Goal: Information Seeking & Learning: Learn about a topic

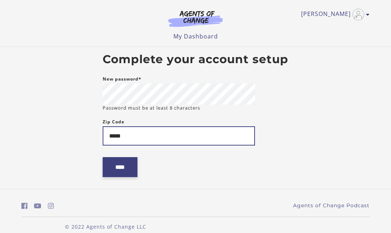
type input "*****"
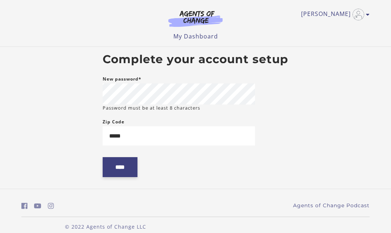
click at [118, 169] on input "****" at bounding box center [120, 167] width 35 height 20
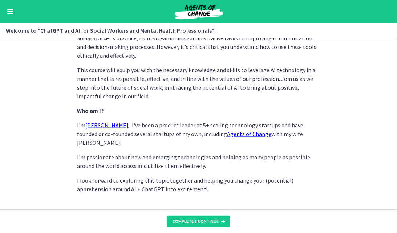
scroll to position [383, 0]
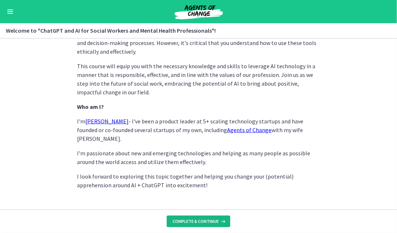
click at [195, 221] on span "Complete & continue" at bounding box center [195, 222] width 46 height 6
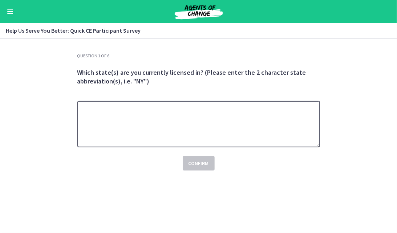
click at [174, 119] on textarea at bounding box center [198, 124] width 243 height 46
type textarea "**"
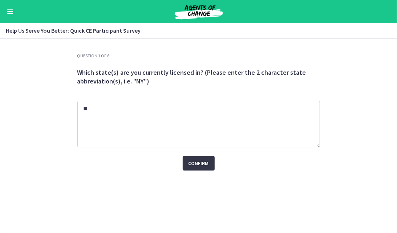
click at [202, 167] on span "Confirm" at bounding box center [198, 163] width 20 height 9
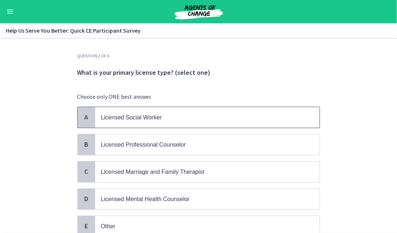
click at [185, 125] on span "Licensed Social Worker" at bounding box center [207, 117] width 224 height 21
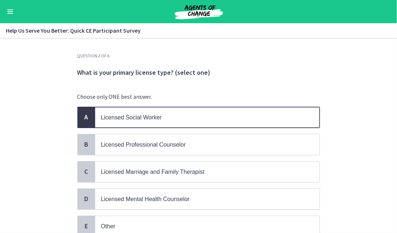
scroll to position [59, 0]
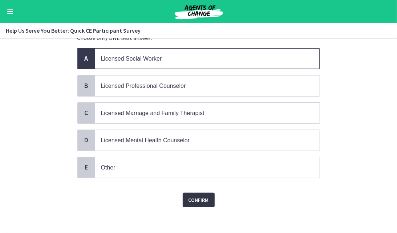
click at [198, 198] on span "Confirm" at bounding box center [198, 200] width 20 height 9
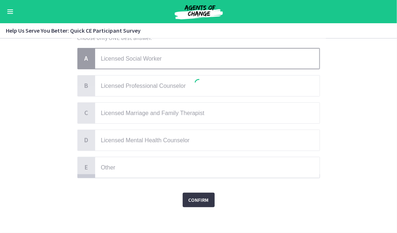
scroll to position [0, 0]
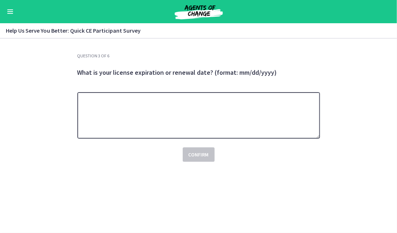
click at [190, 99] on textarea at bounding box center [198, 115] width 243 height 46
paste textarea "*********"
type textarea "*********"
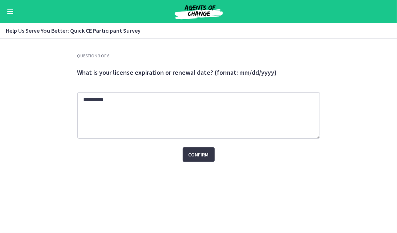
click at [194, 156] on span "Confirm" at bounding box center [198, 154] width 20 height 9
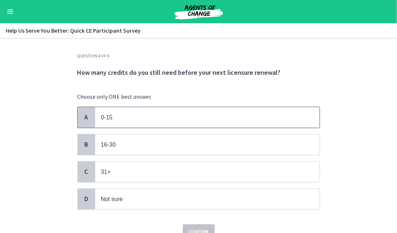
click at [137, 121] on p "0-15" at bounding box center [200, 117] width 198 height 9
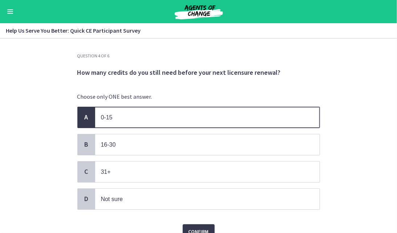
scroll to position [32, 0]
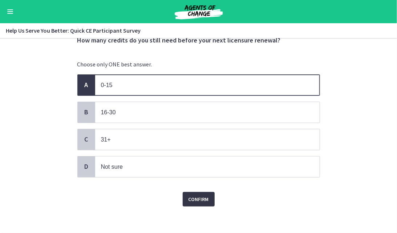
click at [190, 197] on span "Confirm" at bounding box center [198, 199] width 20 height 9
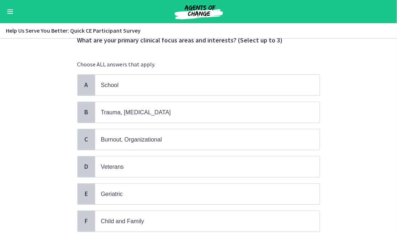
scroll to position [0, 0]
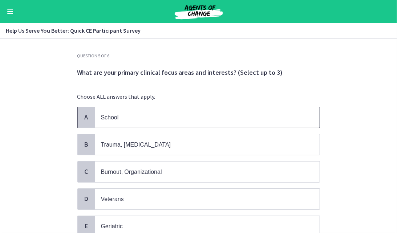
click at [166, 122] on span "School" at bounding box center [207, 117] width 224 height 21
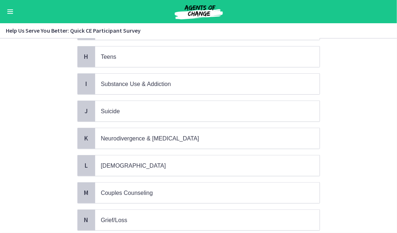
scroll to position [325, 0]
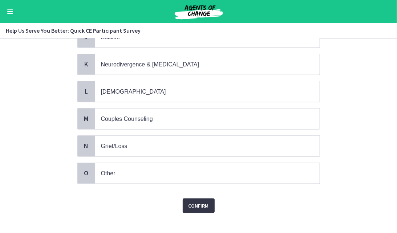
click at [195, 202] on span "Confirm" at bounding box center [198, 206] width 20 height 9
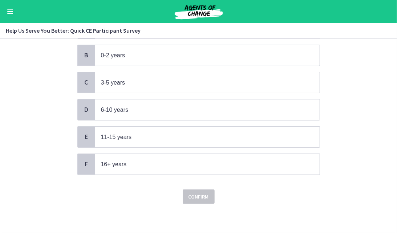
scroll to position [0, 0]
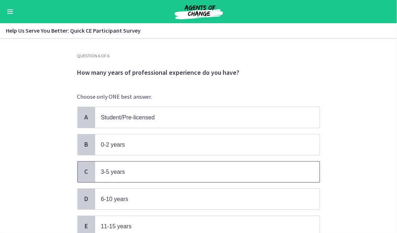
click at [178, 172] on p "3-5 years" at bounding box center [200, 171] width 198 height 9
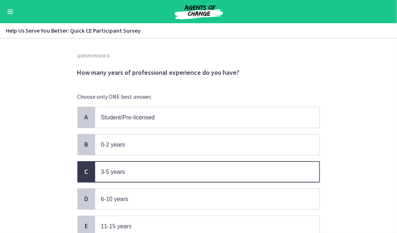
scroll to position [86, 0]
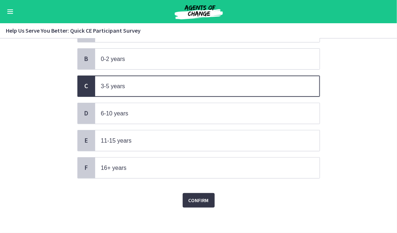
click at [202, 196] on span "Confirm" at bounding box center [198, 200] width 20 height 9
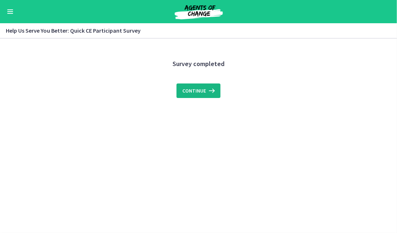
scroll to position [0, 0]
click at [201, 90] on span "Continue" at bounding box center [194, 90] width 24 height 9
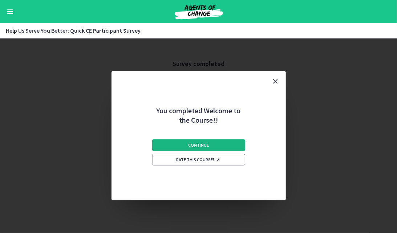
click at [208, 145] on span "Continue" at bounding box center [198, 145] width 21 height 6
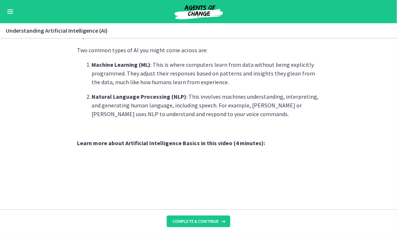
scroll to position [363, 0]
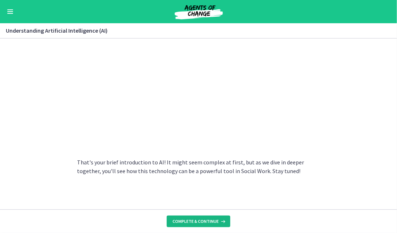
click at [208, 220] on span "Complete & continue" at bounding box center [195, 222] width 46 height 6
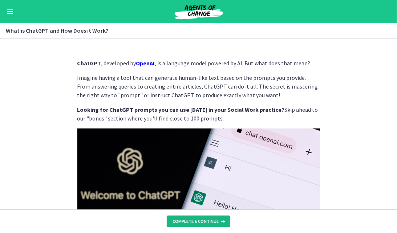
click at [208, 220] on span "Complete & continue" at bounding box center [195, 222] width 46 height 6
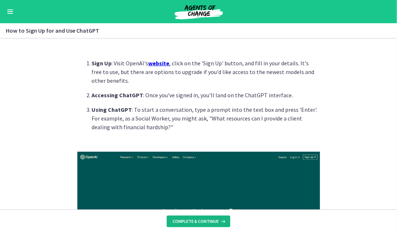
click at [208, 220] on span "Complete & continue" at bounding box center [195, 222] width 46 height 6
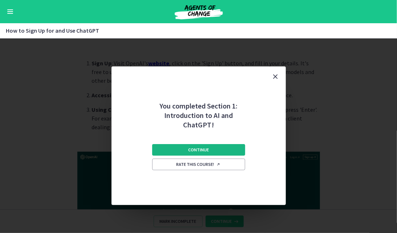
click at [214, 149] on button "Continue" at bounding box center [198, 150] width 93 height 12
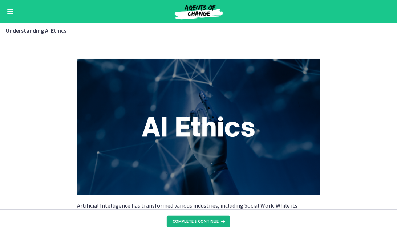
click at [206, 217] on button "Complete & continue" at bounding box center [199, 222] width 64 height 12
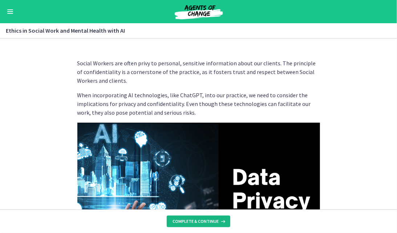
click at [206, 217] on button "Complete & continue" at bounding box center [199, 222] width 64 height 12
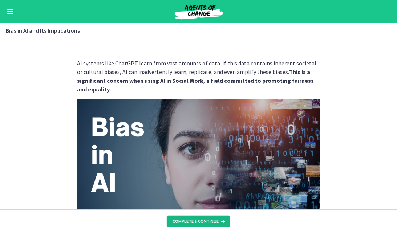
click at [207, 218] on button "Complete & continue" at bounding box center [199, 222] width 64 height 12
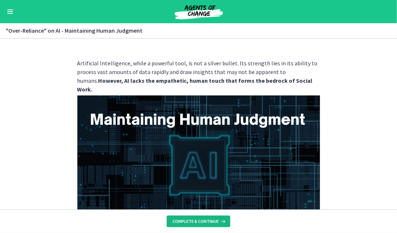
click at [207, 218] on button "Complete & continue" at bounding box center [199, 222] width 64 height 12
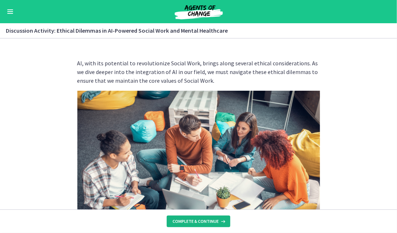
click at [207, 218] on button "Complete & continue" at bounding box center [199, 222] width 64 height 12
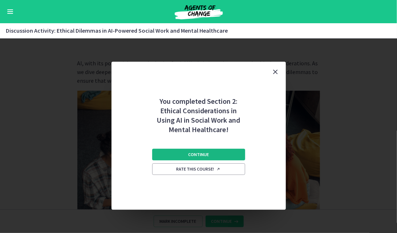
click at [214, 158] on button "Continue" at bounding box center [198, 155] width 93 height 12
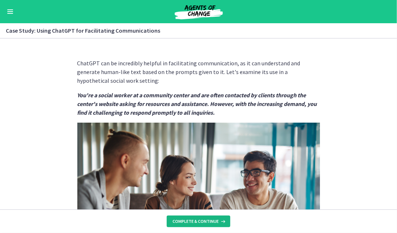
click at [210, 221] on span "Complete & continue" at bounding box center [195, 222] width 46 height 6
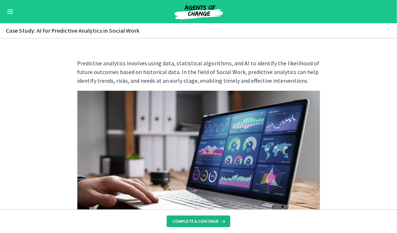
click at [210, 221] on span "Complete & continue" at bounding box center [195, 222] width 46 height 6
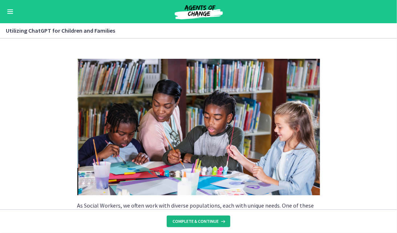
click at [210, 221] on span "Complete & continue" at bounding box center [195, 222] width 46 height 6
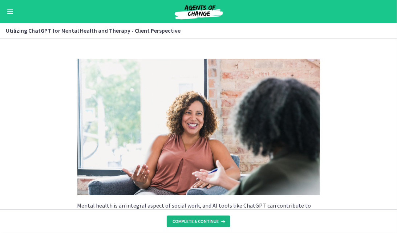
click at [210, 221] on span "Complete & continue" at bounding box center [195, 222] width 46 height 6
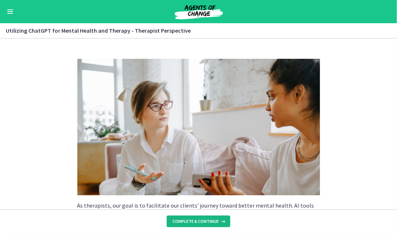
click at [210, 221] on span "Complete & continue" at bounding box center [195, 222] width 46 height 6
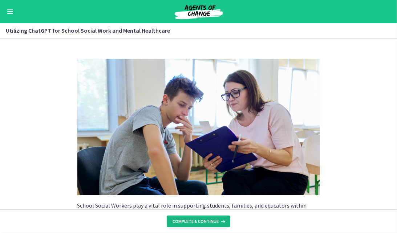
click at [210, 221] on span "Complete & continue" at bounding box center [195, 222] width 46 height 6
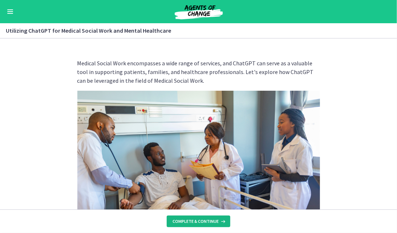
click at [210, 221] on span "Complete & continue" at bounding box center [195, 222] width 46 height 6
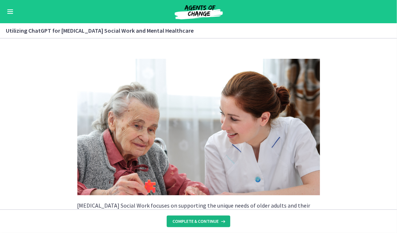
click at [210, 221] on span "Complete & continue" at bounding box center [195, 222] width 46 height 6
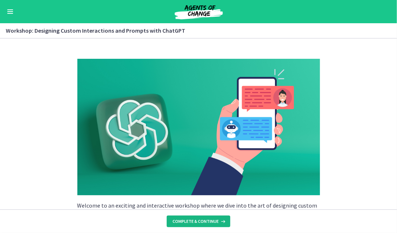
click at [210, 221] on span "Complete & continue" at bounding box center [195, 222] width 46 height 6
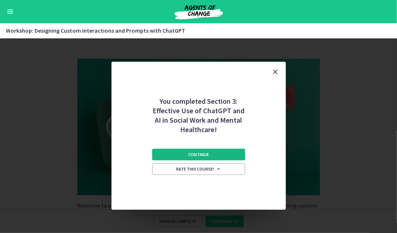
click at [214, 159] on button "Continue" at bounding box center [198, 155] width 93 height 12
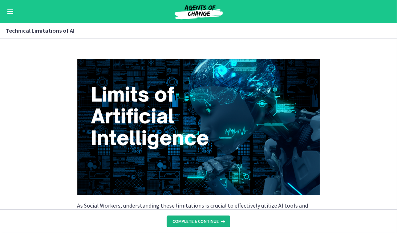
click at [207, 223] on span "Complete & continue" at bounding box center [195, 222] width 46 height 6
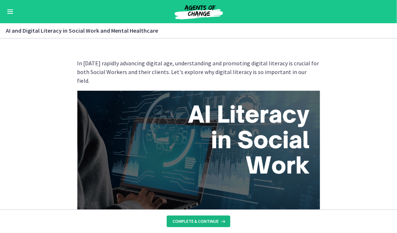
click at [207, 223] on span "Complete & continue" at bounding box center [195, 222] width 46 height 6
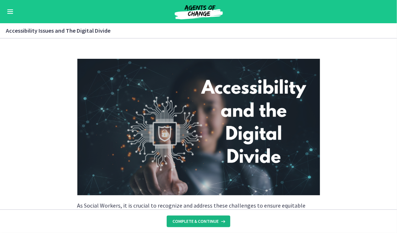
click at [207, 223] on span "Complete & continue" at bounding box center [195, 222] width 46 height 6
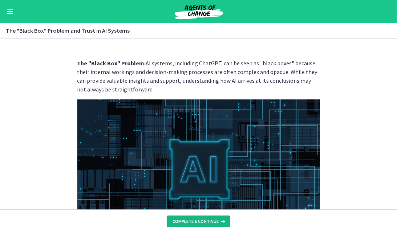
click at [207, 223] on span "Complete & continue" at bounding box center [195, 222] width 46 height 6
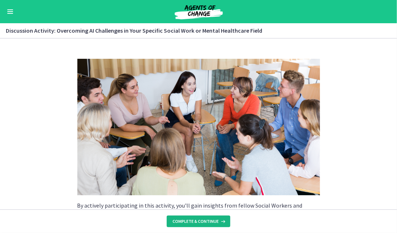
click at [207, 223] on span "Complete & continue" at bounding box center [195, 222] width 46 height 6
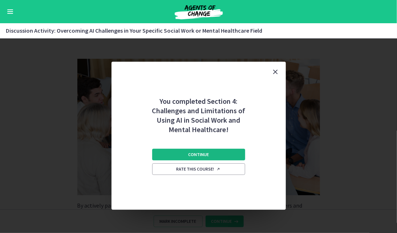
click at [224, 154] on button "Continue" at bounding box center [198, 155] width 93 height 12
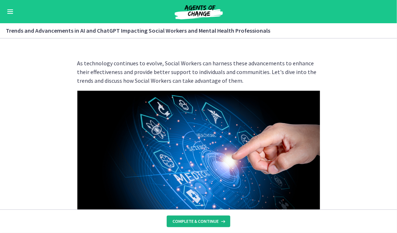
click at [206, 219] on span "Complete & continue" at bounding box center [195, 222] width 46 height 6
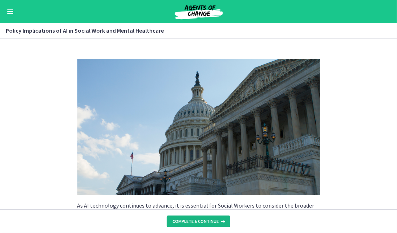
click at [206, 219] on span "Complete & continue" at bounding box center [195, 222] width 46 height 6
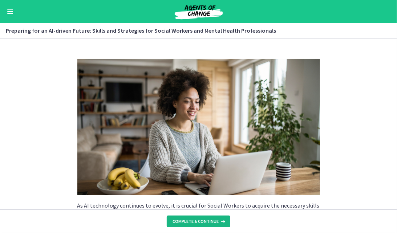
click at [206, 219] on span "Complete & continue" at bounding box center [195, 222] width 46 height 6
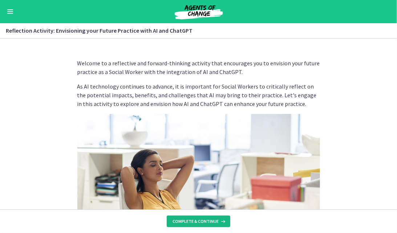
click at [206, 219] on span "Complete & continue" at bounding box center [195, 222] width 46 height 6
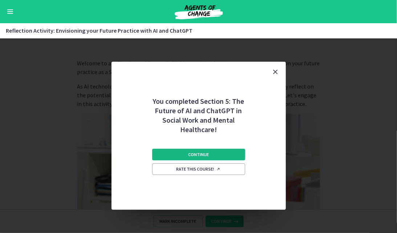
click at [200, 151] on button "Continue" at bounding box center [198, 155] width 93 height 12
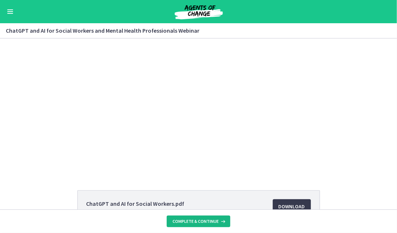
click at [210, 223] on span "Complete & continue" at bounding box center [195, 222] width 46 height 6
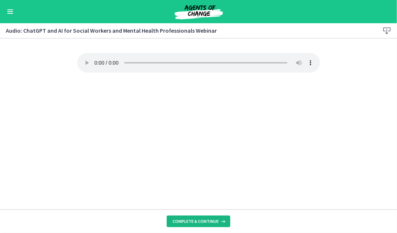
click at [210, 223] on span "Complete & continue" at bounding box center [195, 222] width 46 height 6
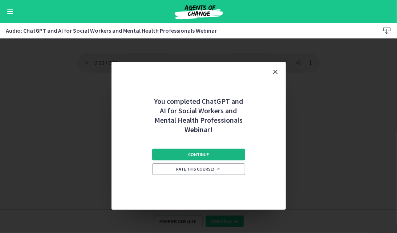
click at [211, 151] on button "Continue" at bounding box center [198, 155] width 93 height 12
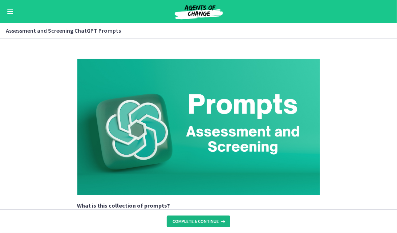
click at [207, 220] on span "Complete & continue" at bounding box center [195, 222] width 46 height 6
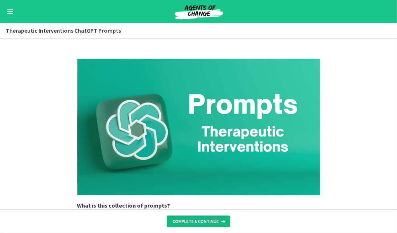
click at [207, 220] on span "Complete & continue" at bounding box center [195, 222] width 46 height 6
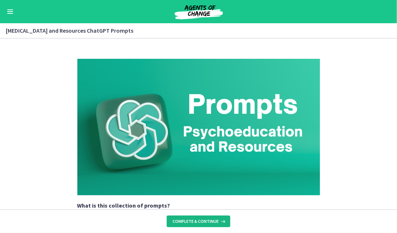
click at [207, 220] on span "Complete & continue" at bounding box center [195, 222] width 46 height 6
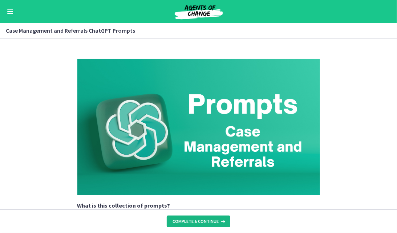
click at [207, 220] on span "Complete & continue" at bounding box center [195, 222] width 46 height 6
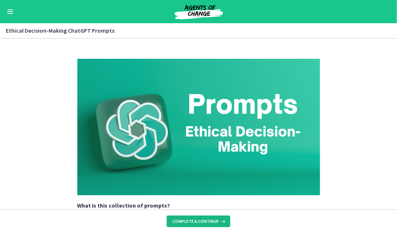
click at [207, 220] on span "Complete & continue" at bounding box center [195, 222] width 46 height 6
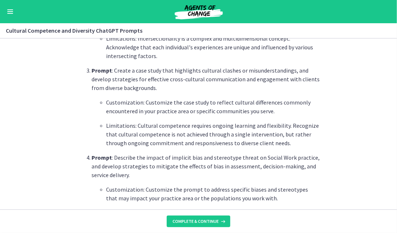
scroll to position [406, 0]
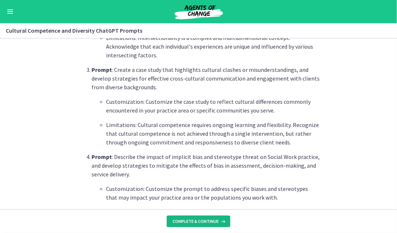
click at [203, 222] on span "Complete & continue" at bounding box center [195, 222] width 46 height 6
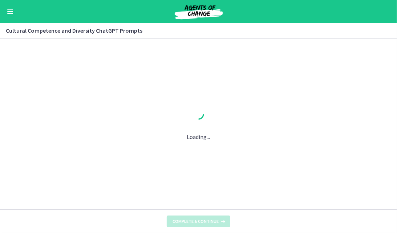
scroll to position [0, 0]
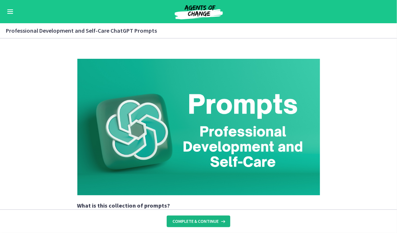
click at [203, 222] on span "Complete & continue" at bounding box center [195, 222] width 46 height 6
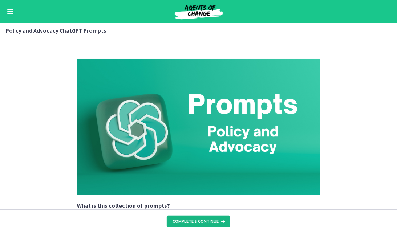
click at [203, 222] on span "Complete & continue" at bounding box center [195, 222] width 46 height 6
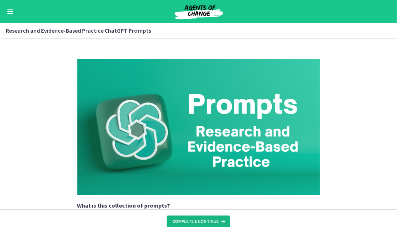
click at [203, 222] on span "Complete & continue" at bounding box center [195, 222] width 46 height 6
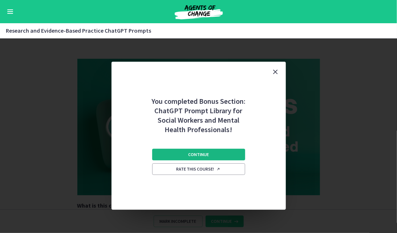
click at [208, 156] on span "Continue" at bounding box center [198, 155] width 21 height 6
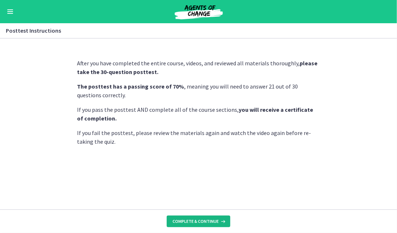
click at [200, 224] on span "Complete & continue" at bounding box center [195, 222] width 46 height 6
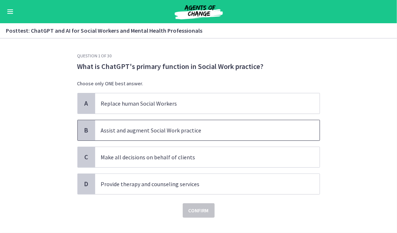
click at [181, 134] on p "Assist and augment Social Work practice" at bounding box center [200, 130] width 198 height 9
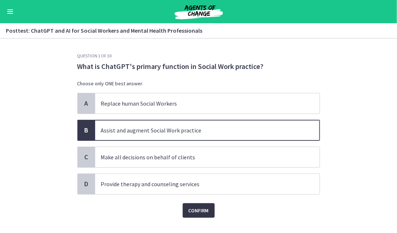
click at [200, 211] on span "Confirm" at bounding box center [198, 210] width 20 height 9
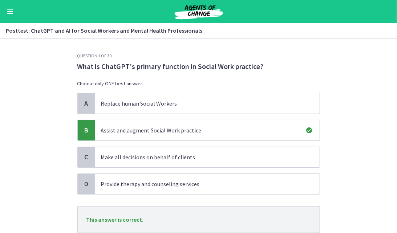
scroll to position [51, 0]
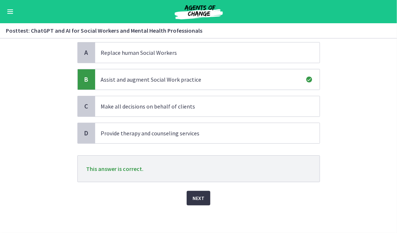
click at [196, 199] on span "Next" at bounding box center [198, 198] width 12 height 9
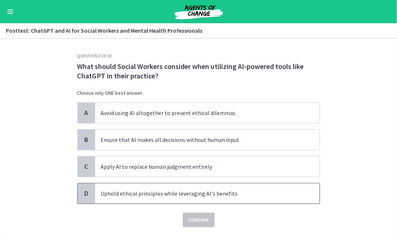
click at [180, 198] on span "Uphold ethical principles while leveraging AI's benefits" at bounding box center [207, 193] width 224 height 20
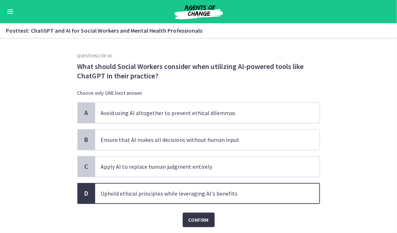
click at [191, 216] on span "Confirm" at bounding box center [198, 220] width 20 height 9
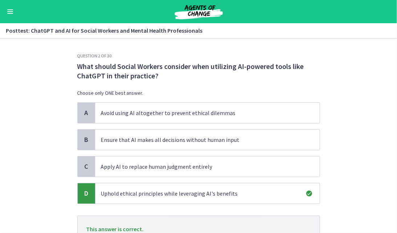
scroll to position [60, 0]
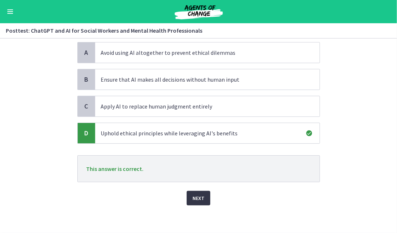
click at [195, 196] on span "Next" at bounding box center [198, 198] width 12 height 9
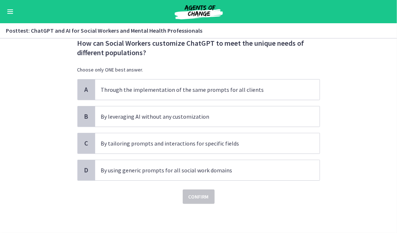
scroll to position [0, 0]
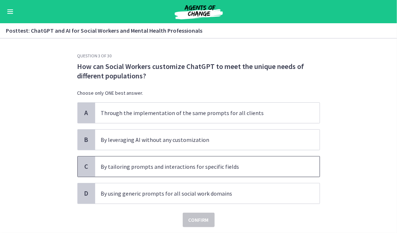
click at [191, 169] on p "By tailoring prompts and interactions for specific fields" at bounding box center [200, 166] width 198 height 9
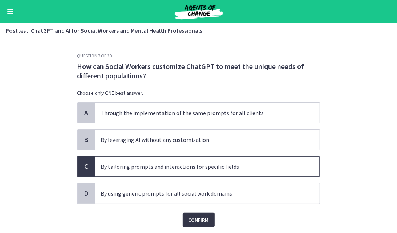
click at [195, 217] on span "Confirm" at bounding box center [198, 220] width 20 height 9
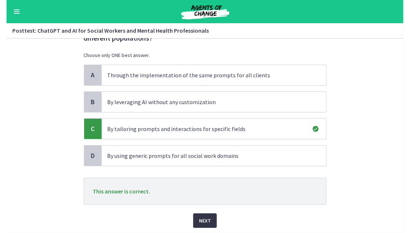
scroll to position [60, 0]
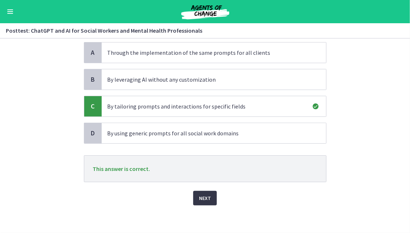
click at [199, 195] on span "Next" at bounding box center [205, 198] width 12 height 9
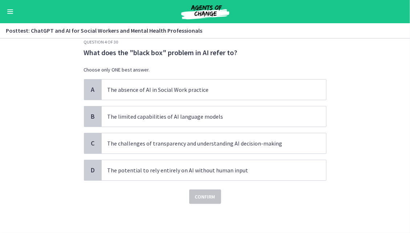
scroll to position [0, 0]
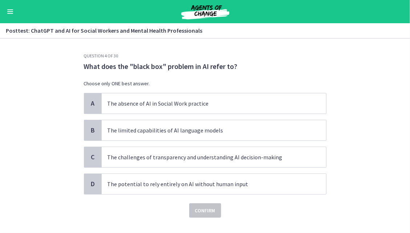
click at [197, 63] on p "What does the "black box" problem in AI refer to?" at bounding box center [205, 66] width 243 height 9
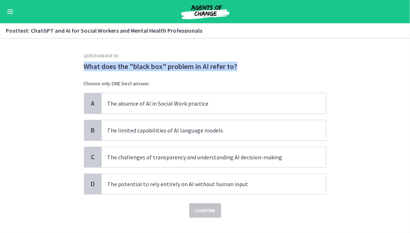
click at [197, 63] on p "What does the "black box" problem in AI refer to?" at bounding box center [205, 66] width 243 height 9
copy div "What does the "black box" problem in AI refer to?"
click at [197, 63] on p "What does the "black box" problem in AI refer to?" at bounding box center [205, 66] width 243 height 9
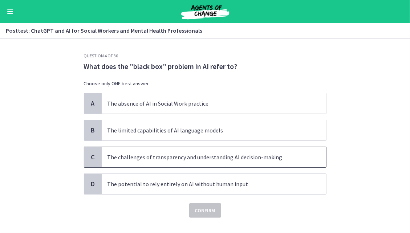
click at [175, 158] on p "The challenges of transparency and understanding AI decision-making" at bounding box center [206, 157] width 198 height 9
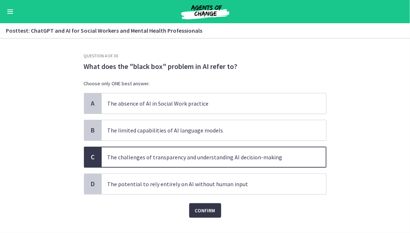
click at [203, 209] on span "Confirm" at bounding box center [205, 210] width 20 height 9
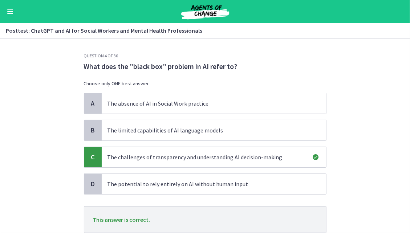
scroll to position [51, 0]
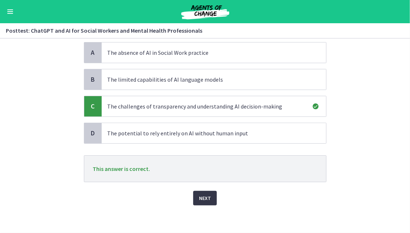
click at [199, 197] on span "Next" at bounding box center [205, 198] width 12 height 9
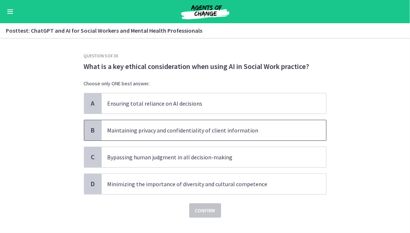
click at [178, 137] on span "Maintaining privacy and confidentiality of client information" at bounding box center [214, 130] width 224 height 20
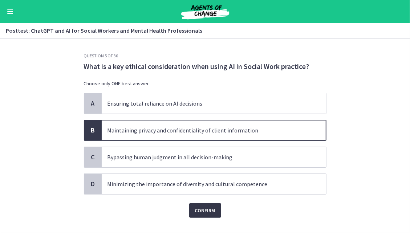
click at [198, 208] on span "Confirm" at bounding box center [205, 210] width 20 height 9
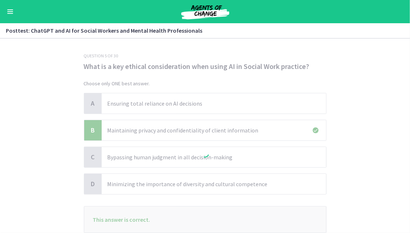
scroll to position [51, 0]
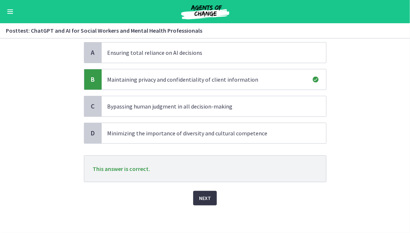
click at [199, 199] on span "Next" at bounding box center [205, 198] width 12 height 9
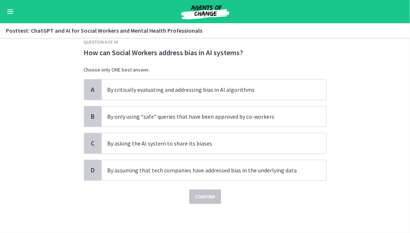
scroll to position [0, 0]
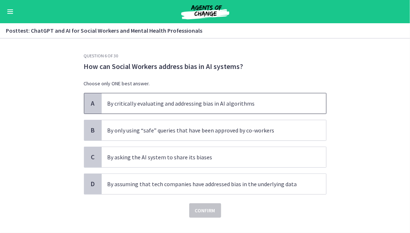
click at [187, 105] on p "By critically evaluating and addressing bias in AI algorithms" at bounding box center [206, 103] width 198 height 9
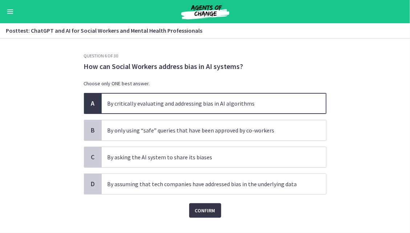
click at [198, 210] on span "Confirm" at bounding box center [205, 210] width 20 height 9
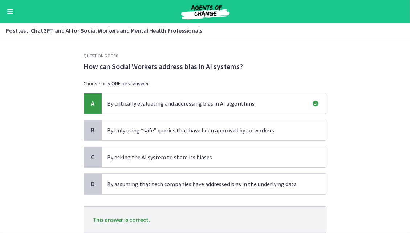
scroll to position [51, 0]
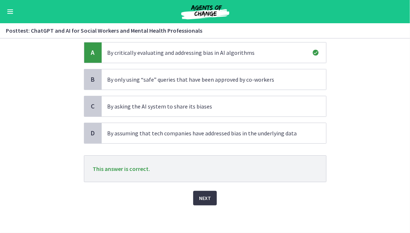
click at [201, 191] on button "Next" at bounding box center [205, 198] width 24 height 15
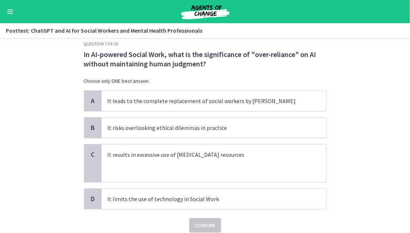
scroll to position [8, 0]
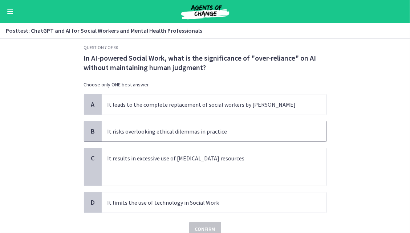
click at [200, 130] on p "It risks overlooking ethical dilemmas in practice" at bounding box center [206, 131] width 198 height 9
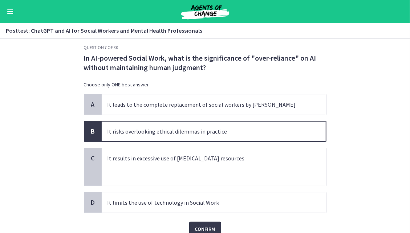
scroll to position [40, 0]
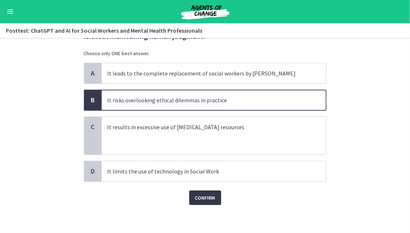
click at [203, 196] on span "Confirm" at bounding box center [205, 198] width 20 height 9
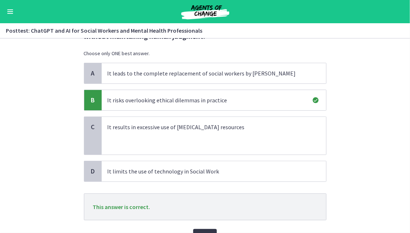
scroll to position [78, 0]
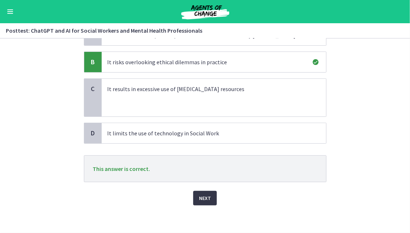
click at [204, 196] on span "Next" at bounding box center [205, 198] width 12 height 9
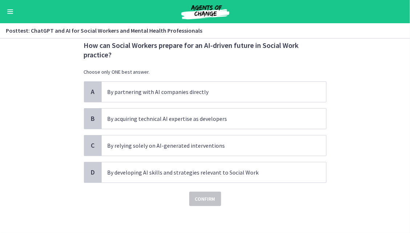
scroll to position [22, 0]
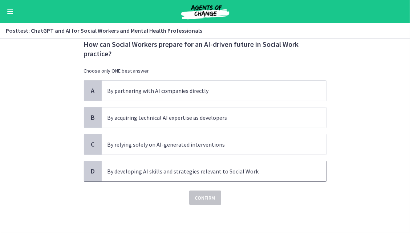
click at [222, 173] on p "By developing AI skills and strategies relevant to Social Work" at bounding box center [206, 171] width 198 height 9
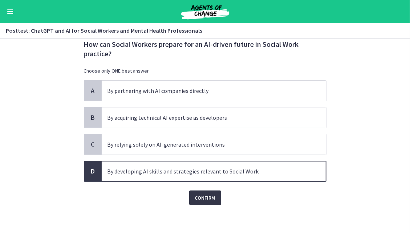
click at [202, 197] on span "Confirm" at bounding box center [205, 198] width 20 height 9
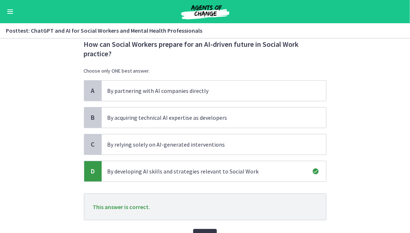
scroll to position [60, 0]
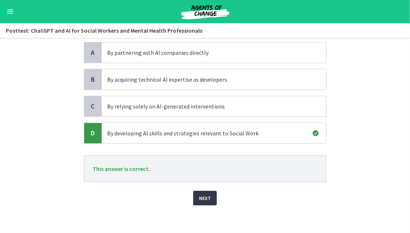
click at [202, 197] on span "Next" at bounding box center [205, 198] width 12 height 9
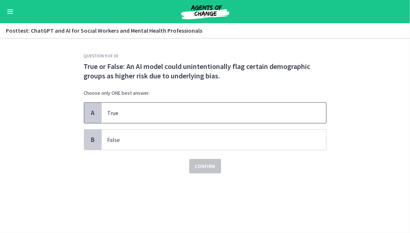
click at [196, 110] on p "True" at bounding box center [206, 113] width 198 height 9
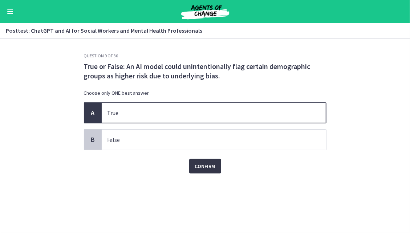
click at [211, 170] on span "Confirm" at bounding box center [205, 166] width 20 height 9
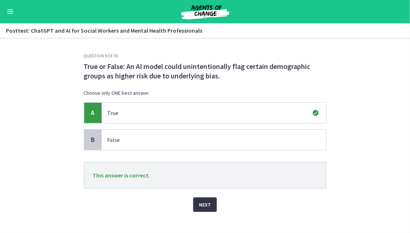
click at [200, 200] on span "Next" at bounding box center [205, 204] width 12 height 9
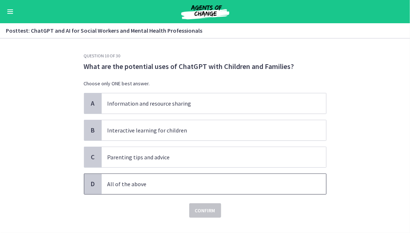
click at [151, 184] on p "All of the above" at bounding box center [206, 184] width 198 height 9
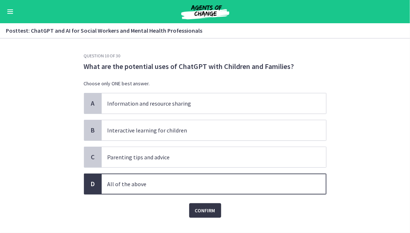
click at [195, 207] on span "Confirm" at bounding box center [205, 210] width 20 height 9
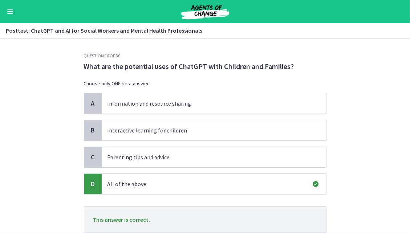
scroll to position [51, 0]
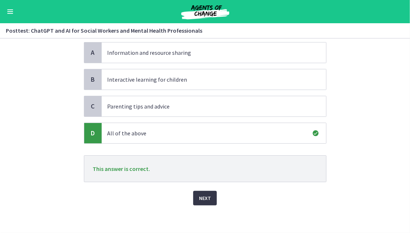
click at [199, 200] on span "Next" at bounding box center [205, 198] width 12 height 9
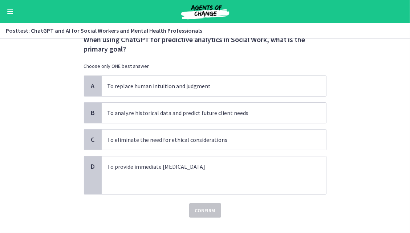
scroll to position [27, 0]
click at [159, 116] on p "To analyze historical data and predict future client needs" at bounding box center [206, 113] width 198 height 9
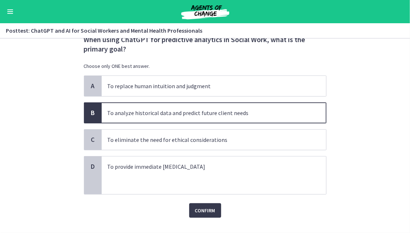
scroll to position [40, 0]
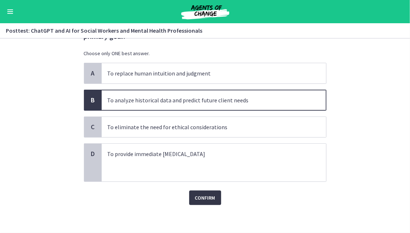
click at [206, 200] on span "Confirm" at bounding box center [205, 198] width 20 height 9
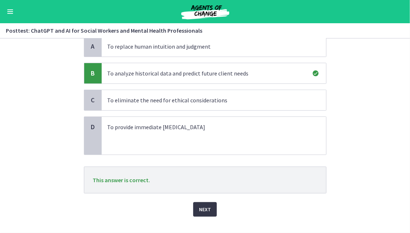
scroll to position [78, 0]
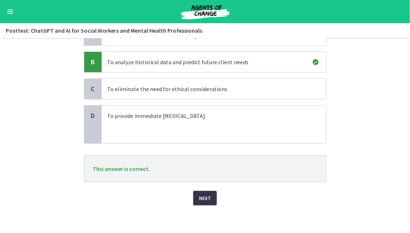
click at [204, 196] on span "Next" at bounding box center [205, 198] width 12 height 9
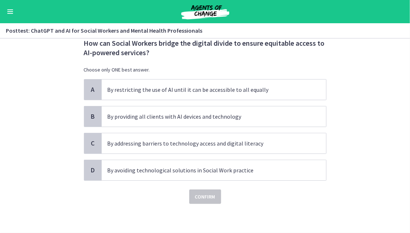
scroll to position [0, 0]
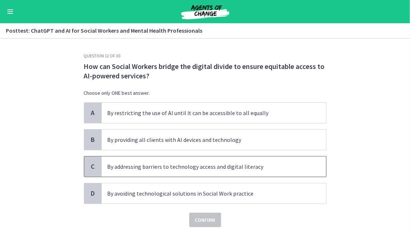
click at [194, 174] on span "By addressing barriers to technology access and digital literacy" at bounding box center [214, 167] width 224 height 20
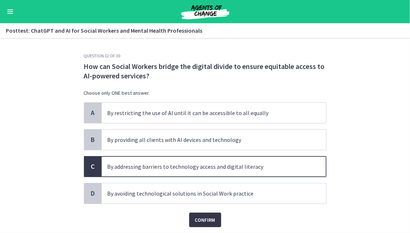
click at [204, 219] on span "Confirm" at bounding box center [205, 220] width 20 height 9
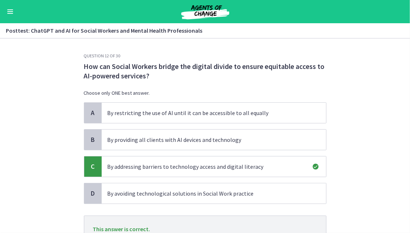
scroll to position [60, 0]
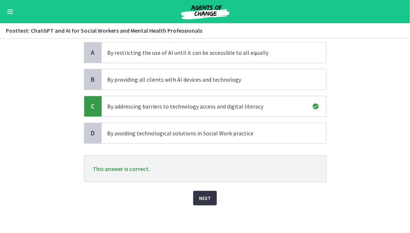
click at [200, 197] on span "Next" at bounding box center [205, 198] width 12 height 9
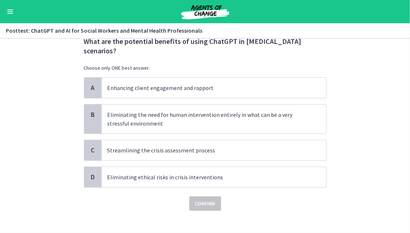
scroll to position [25, 0]
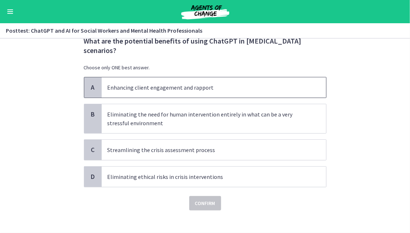
click at [188, 94] on span "Enhancing client engagement and rapport" at bounding box center [214, 87] width 224 height 20
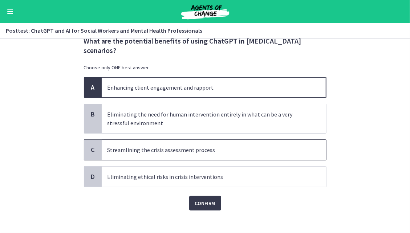
click at [206, 155] on span "Streamlining the crisis assessment process" at bounding box center [214, 150] width 224 height 20
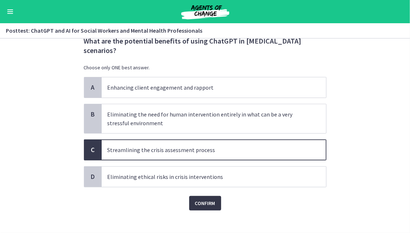
click at [204, 201] on span "Confirm" at bounding box center [205, 203] width 20 height 9
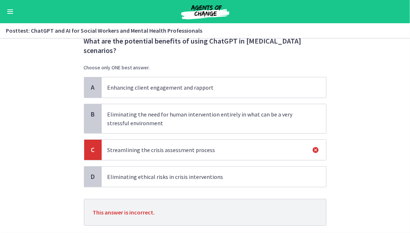
scroll to position [69, 0]
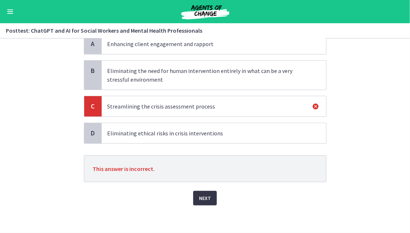
click at [206, 198] on span "Next" at bounding box center [205, 198] width 12 height 9
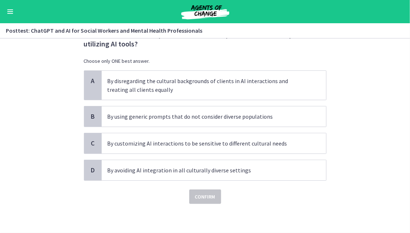
scroll to position [0, 0]
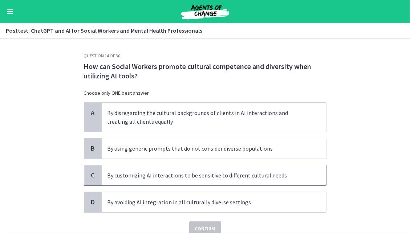
click at [212, 180] on span "By customizing AI interactions to be sensitive to different cultural needs" at bounding box center [214, 175] width 224 height 20
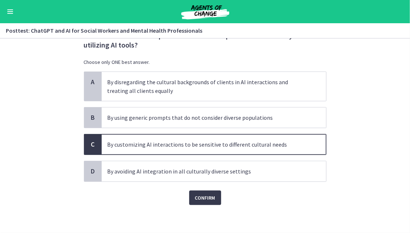
scroll to position [29, 0]
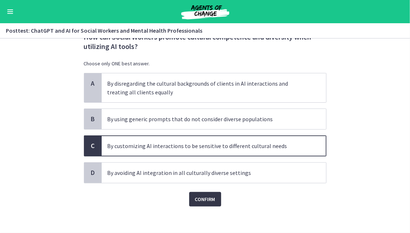
click at [208, 196] on span "Confirm" at bounding box center [205, 199] width 20 height 9
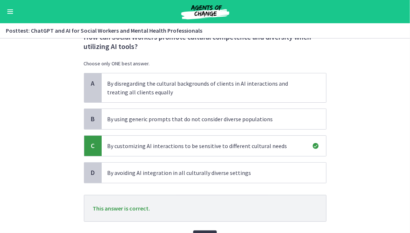
scroll to position [69, 0]
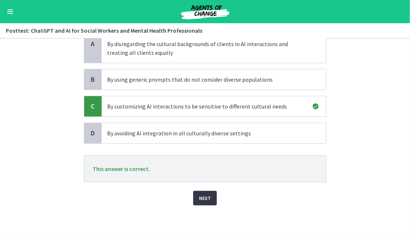
click at [208, 196] on button "Next" at bounding box center [205, 198] width 24 height 15
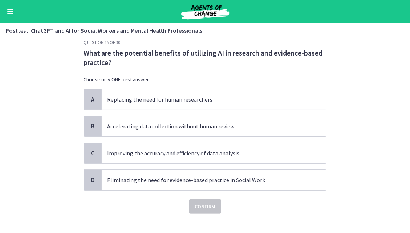
scroll to position [14, 0]
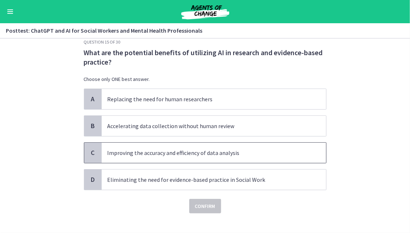
click at [197, 157] on span "Improving the accuracy and efficiency of data analysis" at bounding box center [214, 153] width 224 height 20
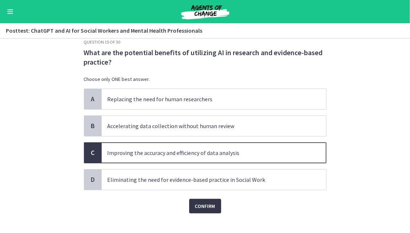
click at [200, 199] on button "Confirm" at bounding box center [205, 206] width 32 height 15
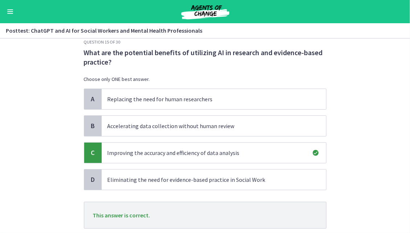
scroll to position [60, 0]
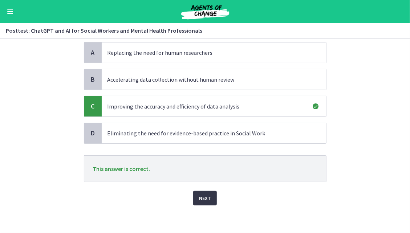
click at [200, 199] on span "Next" at bounding box center [205, 198] width 12 height 9
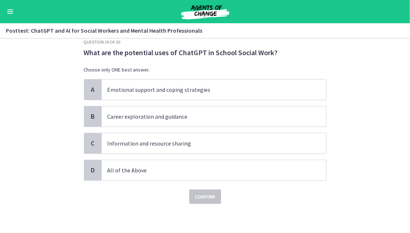
scroll to position [0, 0]
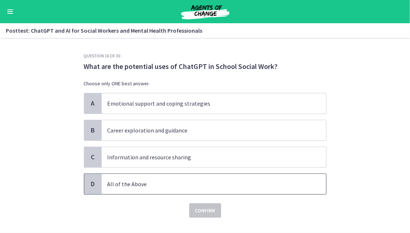
click at [165, 184] on p "All of the Above" at bounding box center [206, 184] width 198 height 9
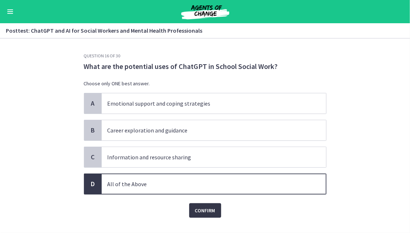
click at [200, 207] on span "Confirm" at bounding box center [205, 210] width 20 height 9
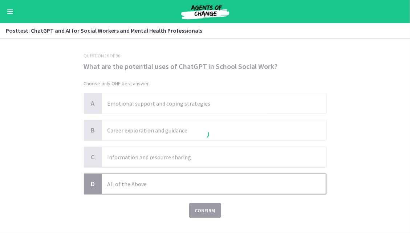
scroll to position [51, 0]
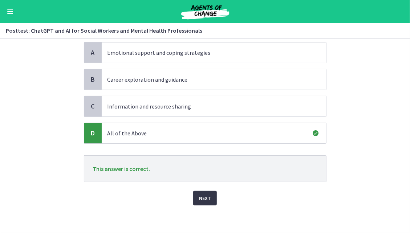
click at [202, 199] on span "Next" at bounding box center [205, 198] width 12 height 9
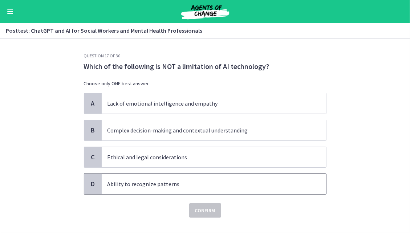
click at [191, 188] on span "Ability to recognize patterns" at bounding box center [214, 184] width 224 height 20
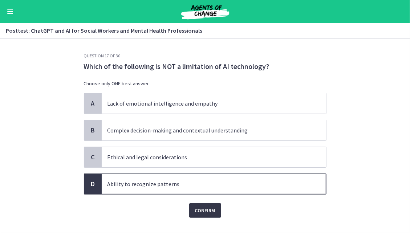
click at [204, 211] on span "Confirm" at bounding box center [205, 210] width 20 height 9
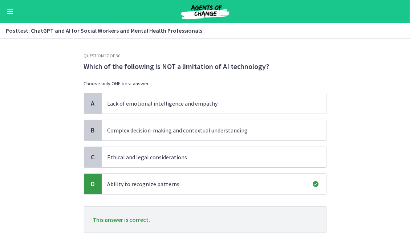
scroll to position [51, 0]
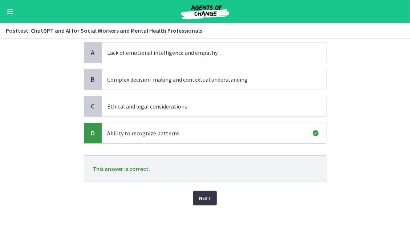
click at [202, 198] on span "Next" at bounding box center [205, 198] width 12 height 9
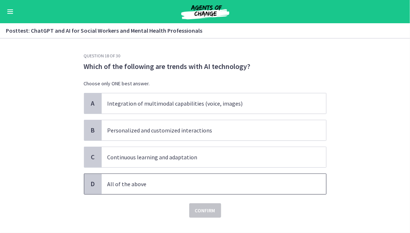
click at [196, 181] on p "All of the above" at bounding box center [206, 184] width 198 height 9
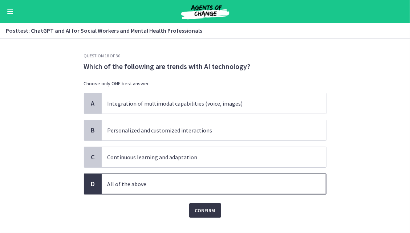
click at [213, 206] on button "Confirm" at bounding box center [205, 210] width 32 height 15
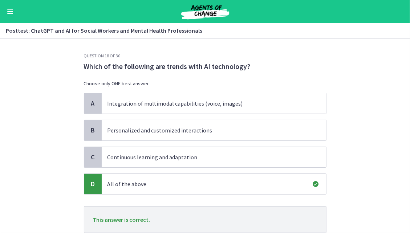
scroll to position [51, 0]
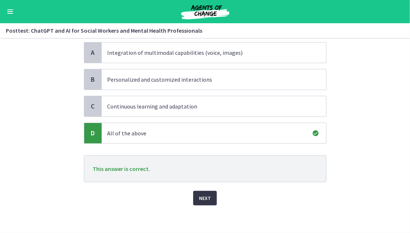
click at [199, 196] on span "Next" at bounding box center [205, 198] width 12 height 9
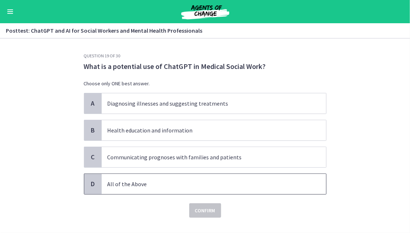
click at [185, 175] on span "All of the Above" at bounding box center [214, 184] width 224 height 20
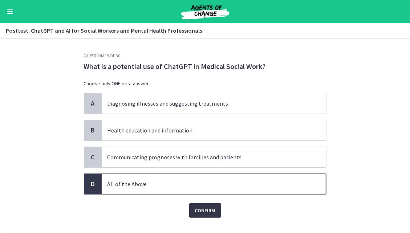
click at [200, 207] on span "Confirm" at bounding box center [205, 210] width 20 height 9
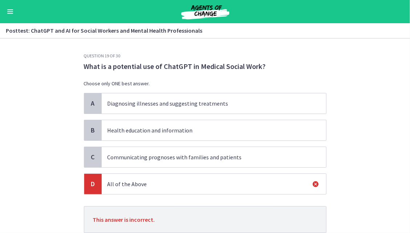
scroll to position [51, 0]
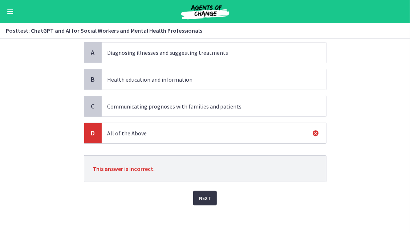
click at [201, 200] on span "Next" at bounding box center [205, 198] width 12 height 9
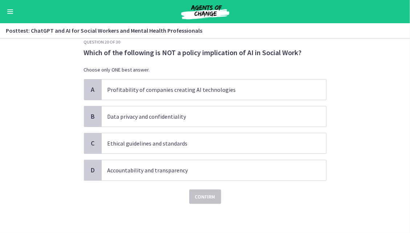
scroll to position [0, 0]
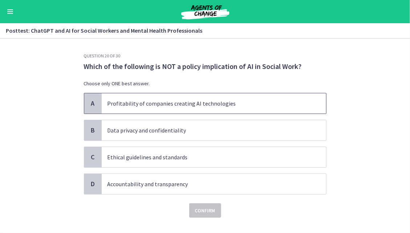
click at [181, 106] on p "Profitability of companies creating AI technologies" at bounding box center [206, 103] width 198 height 9
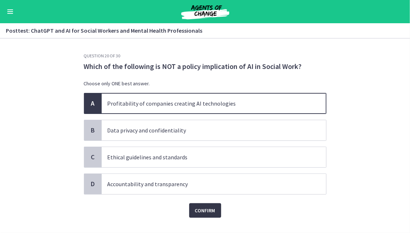
click at [201, 209] on span "Confirm" at bounding box center [205, 210] width 20 height 9
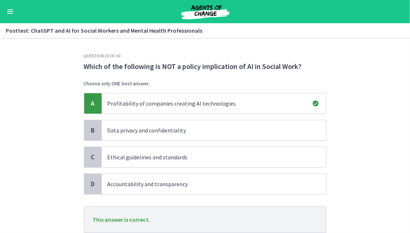
scroll to position [51, 0]
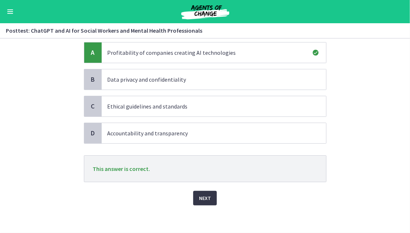
click at [200, 201] on span "Next" at bounding box center [205, 198] width 12 height 9
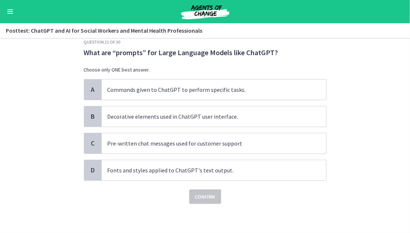
scroll to position [0, 0]
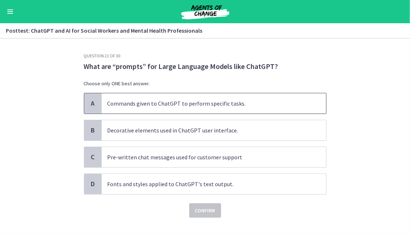
click at [179, 103] on p "Commands given to ChatGPT to perform specific tasks." at bounding box center [206, 103] width 198 height 9
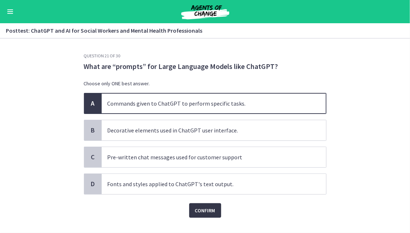
click at [200, 212] on span "Confirm" at bounding box center [205, 210] width 20 height 9
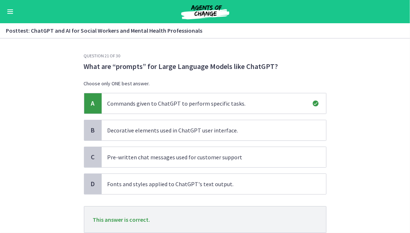
scroll to position [51, 0]
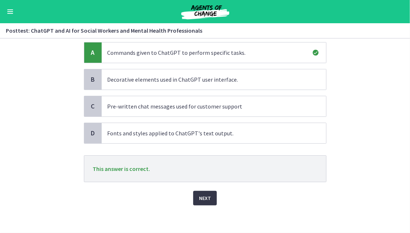
click at [200, 191] on button "Next" at bounding box center [205, 198] width 24 height 15
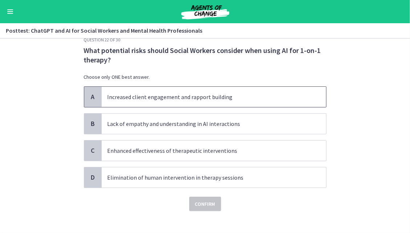
scroll to position [17, 0]
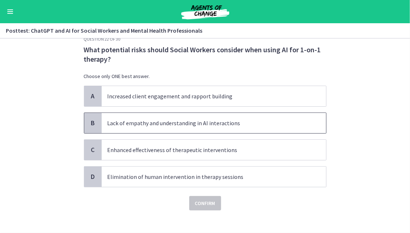
click at [212, 126] on p "Lack of empathy and understanding in AI interactions" at bounding box center [206, 123] width 198 height 9
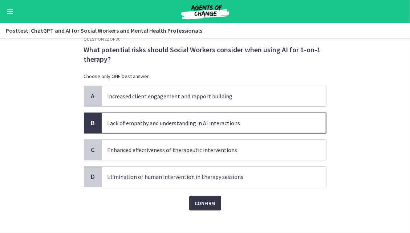
click at [206, 200] on span "Confirm" at bounding box center [205, 203] width 20 height 9
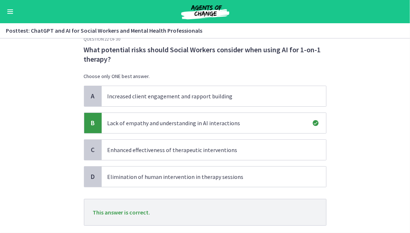
scroll to position [60, 0]
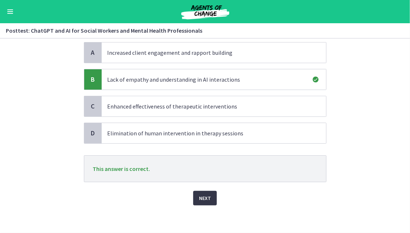
click at [203, 194] on span "Next" at bounding box center [205, 198] width 12 height 9
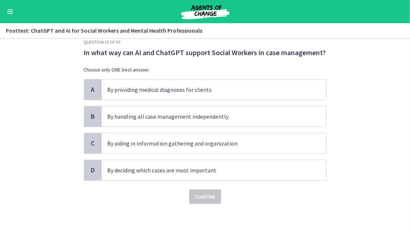
scroll to position [0, 0]
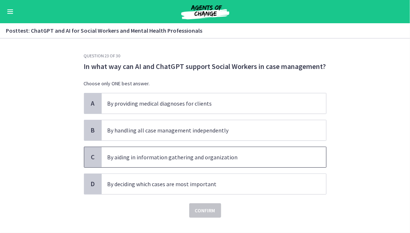
click at [190, 160] on p "By aiding in information gathering and organization" at bounding box center [206, 157] width 198 height 9
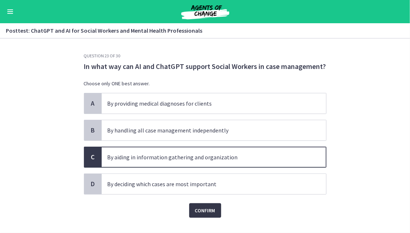
click at [199, 206] on span "Confirm" at bounding box center [205, 210] width 20 height 9
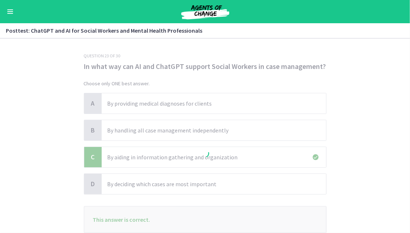
scroll to position [51, 0]
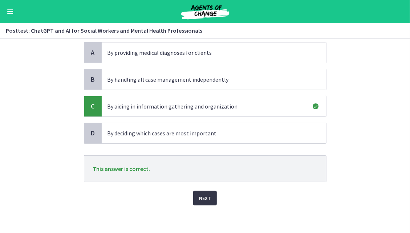
click at [201, 200] on span "Next" at bounding box center [205, 198] width 12 height 9
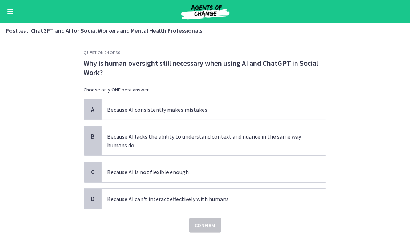
scroll to position [4, 0]
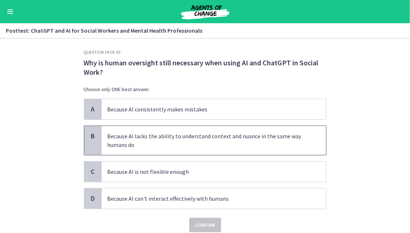
click at [197, 137] on p "Because AI lacks the ability to understand context and nuance in the same way h…" at bounding box center [206, 140] width 198 height 17
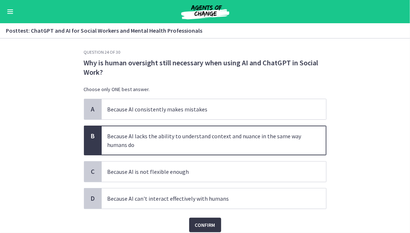
click at [214, 224] on button "Confirm" at bounding box center [205, 225] width 32 height 15
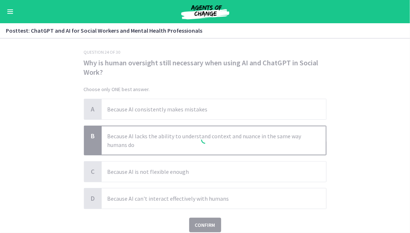
scroll to position [69, 0]
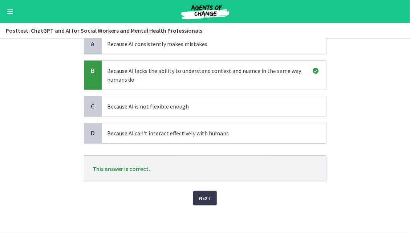
click at [191, 188] on div "Next" at bounding box center [205, 193] width 243 height 23
click at [201, 194] on span "Next" at bounding box center [205, 198] width 12 height 9
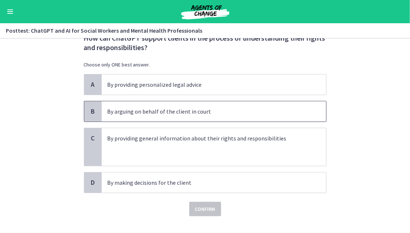
scroll to position [29, 0]
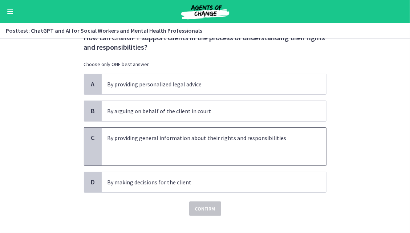
click at [169, 143] on p at bounding box center [206, 146] width 198 height 9
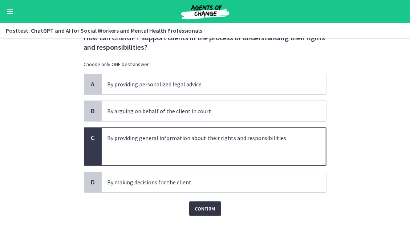
click at [198, 207] on span "Confirm" at bounding box center [205, 208] width 20 height 9
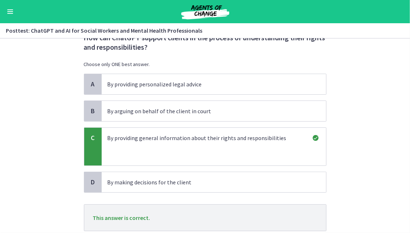
scroll to position [78, 0]
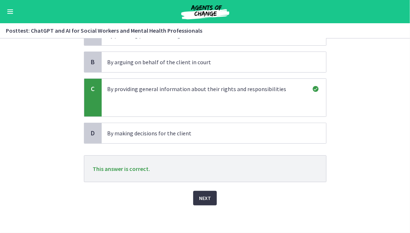
click at [200, 191] on button "Next" at bounding box center [205, 198] width 24 height 15
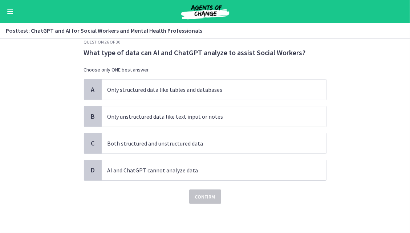
scroll to position [0, 0]
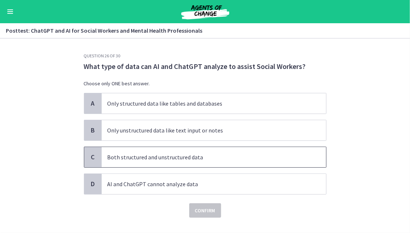
click at [201, 156] on p "Both structured and unstructured data" at bounding box center [206, 157] width 198 height 9
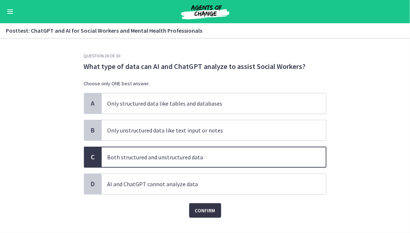
click at [202, 212] on span "Confirm" at bounding box center [205, 210] width 20 height 9
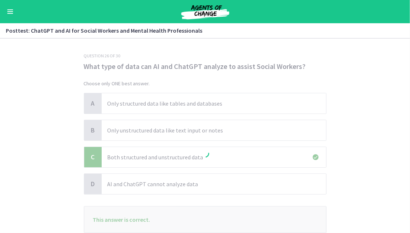
scroll to position [51, 0]
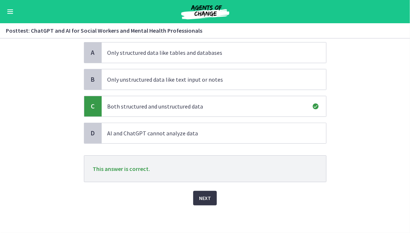
click at [200, 201] on button "Next" at bounding box center [205, 198] width 24 height 15
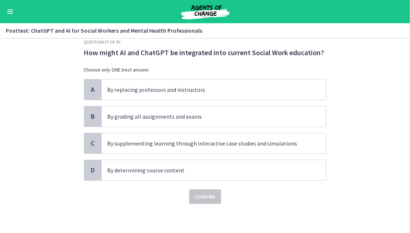
scroll to position [0, 0]
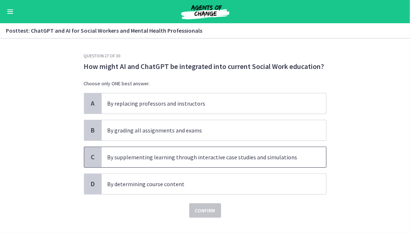
click at [192, 155] on p "By supplementing learning through interactive case studies and simulations" at bounding box center [206, 157] width 198 height 9
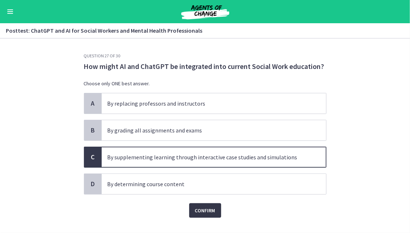
click at [203, 210] on span "Confirm" at bounding box center [205, 210] width 20 height 9
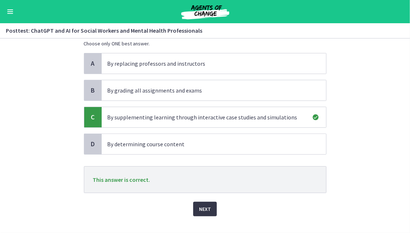
scroll to position [51, 0]
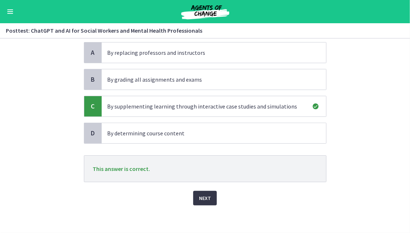
click at [201, 198] on span "Next" at bounding box center [205, 198] width 12 height 9
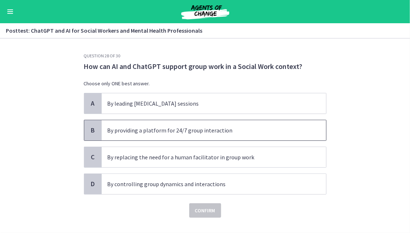
click at [179, 123] on span "By providing a platform for 24/7 group interaction" at bounding box center [214, 130] width 224 height 20
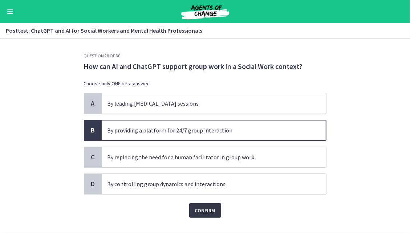
click at [200, 209] on span "Confirm" at bounding box center [205, 210] width 20 height 9
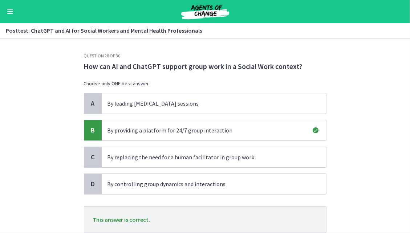
scroll to position [51, 0]
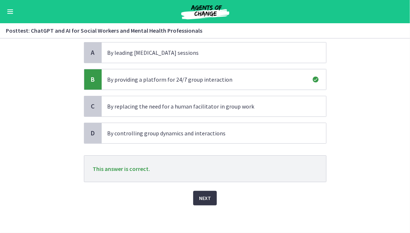
click at [199, 197] on span "Next" at bounding box center [205, 198] width 12 height 9
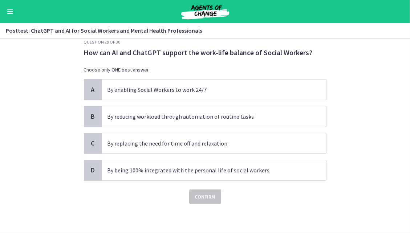
scroll to position [0, 0]
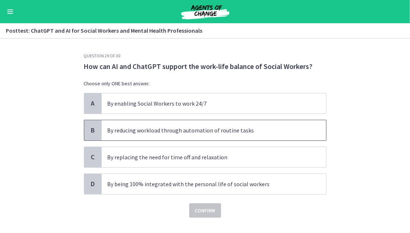
click at [184, 133] on p "By reducing workload through automation of routine tasks" at bounding box center [206, 130] width 198 height 9
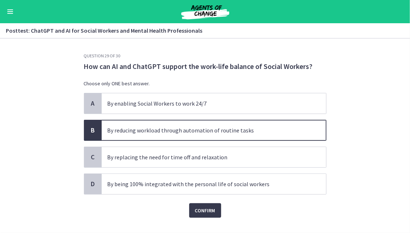
scroll to position [13, 0]
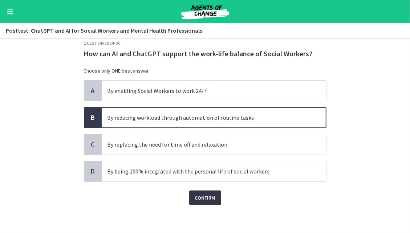
click at [203, 191] on button "Confirm" at bounding box center [205, 198] width 32 height 15
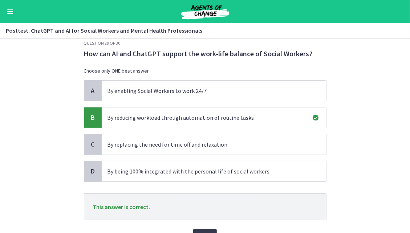
scroll to position [51, 0]
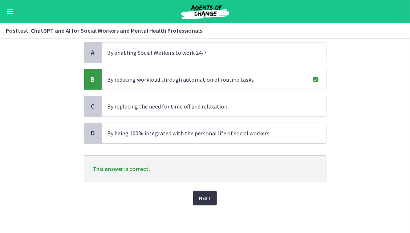
click at [199, 194] on span "Next" at bounding box center [205, 198] width 12 height 9
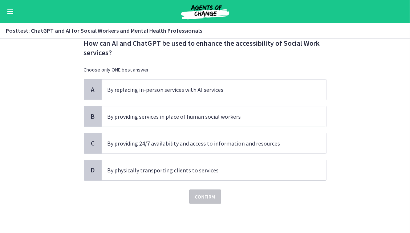
scroll to position [0, 0]
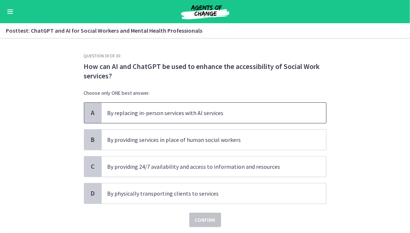
click at [191, 118] on span "By replacing in-person services with AI services" at bounding box center [214, 113] width 224 height 20
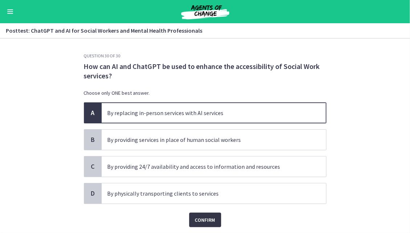
click at [203, 225] on button "Confirm" at bounding box center [205, 220] width 32 height 15
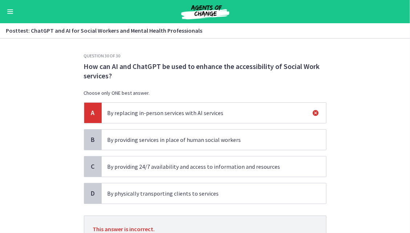
scroll to position [60, 0]
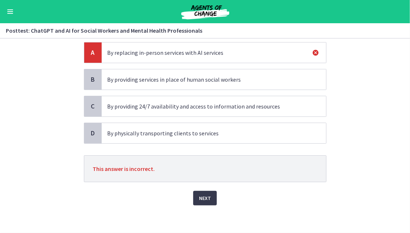
drag, startPoint x: 200, startPoint y: 196, endPoint x: 194, endPoint y: 185, distance: 12.7
click at [194, 185] on div "Next" at bounding box center [205, 193] width 243 height 23
drag, startPoint x: 201, startPoint y: 198, endPoint x: 194, endPoint y: 185, distance: 14.0
click at [194, 185] on div "Next" at bounding box center [205, 193] width 243 height 23
click at [199, 194] on span "Next" at bounding box center [205, 198] width 12 height 9
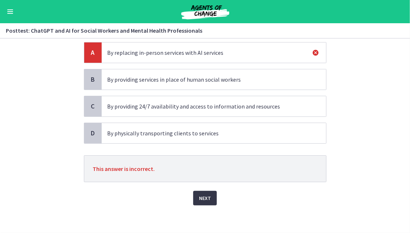
scroll to position [0, 0]
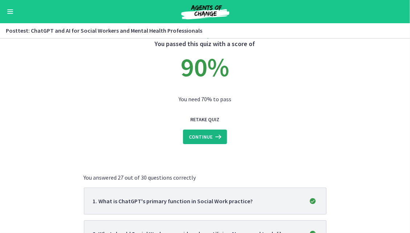
drag, startPoint x: 198, startPoint y: 193, endPoint x: 191, endPoint y: 138, distance: 55.6
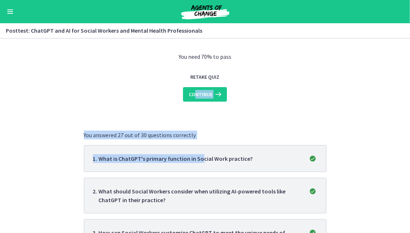
scroll to position [66, 0]
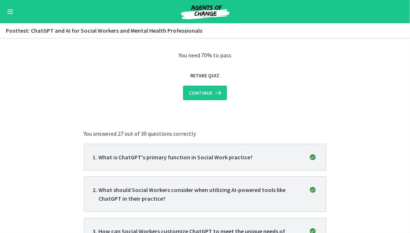
click at [232, 149] on li "1 . What is ChatGPT's primary function in Social Work practice?" at bounding box center [205, 157] width 243 height 27
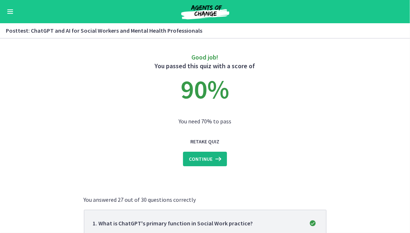
drag, startPoint x: 205, startPoint y: 156, endPoint x: 131, endPoint y: 110, distance: 87.4
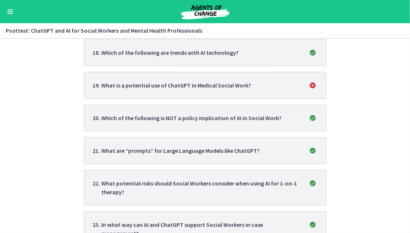
scroll to position [800, 0]
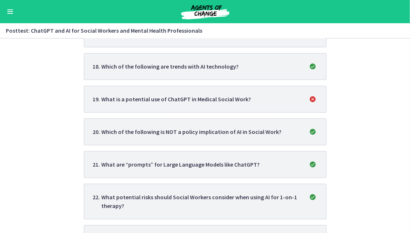
click at [357, 153] on section "Good job! You passed this quiz with a score of 90 % You need 70% to pass Retake…" at bounding box center [205, 135] width 410 height 195
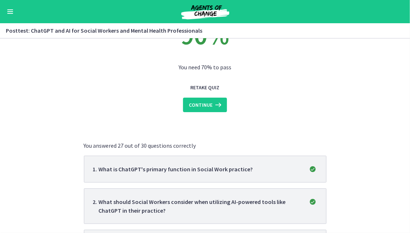
scroll to position [0, 0]
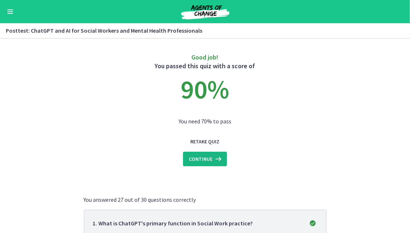
click at [212, 158] on icon at bounding box center [217, 159] width 10 height 9
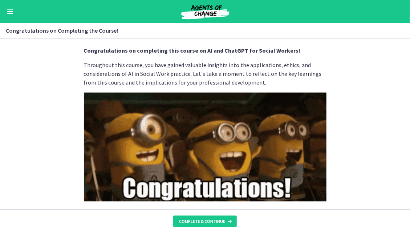
scroll to position [13, 0]
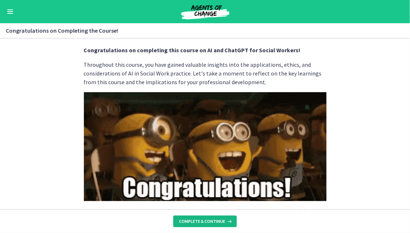
click at [216, 220] on span "Complete & continue" at bounding box center [202, 222] width 46 height 6
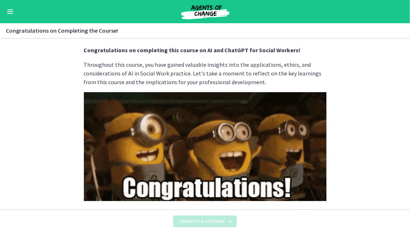
scroll to position [0, 0]
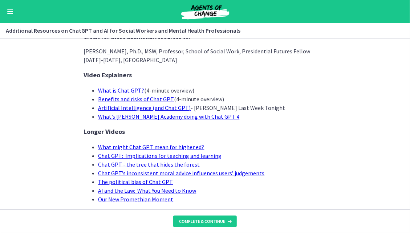
scroll to position [26, 0]
click at [212, 220] on span "Complete & continue" at bounding box center [202, 222] width 46 height 6
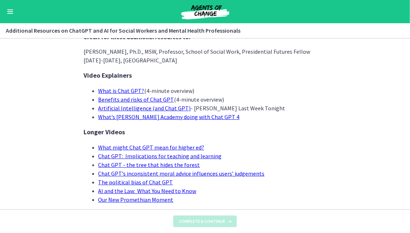
scroll to position [0, 0]
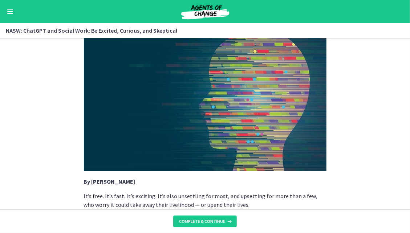
scroll to position [33, 0]
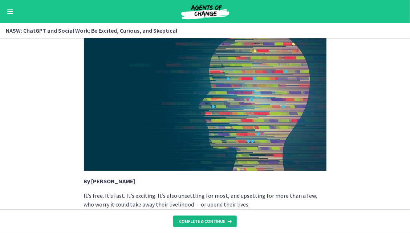
click at [217, 221] on span "Complete & continue" at bounding box center [202, 222] width 46 height 6
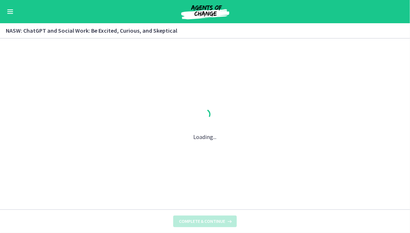
scroll to position [0, 0]
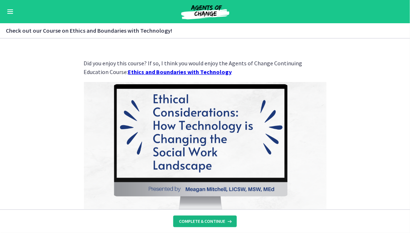
click at [217, 221] on span "Complete & continue" at bounding box center [202, 222] width 46 height 6
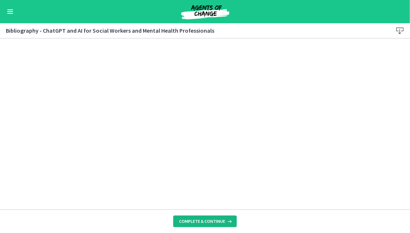
click at [217, 221] on span "Complete & continue" at bounding box center [202, 222] width 46 height 6
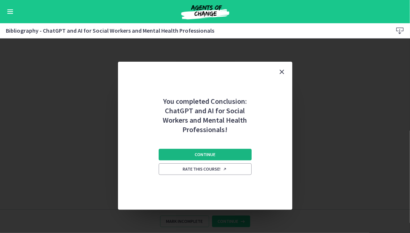
click at [230, 158] on button "Continue" at bounding box center [205, 155] width 93 height 12
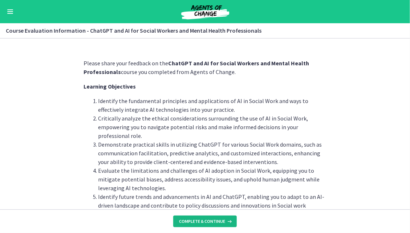
click at [203, 221] on span "Complete & continue" at bounding box center [202, 222] width 46 height 6
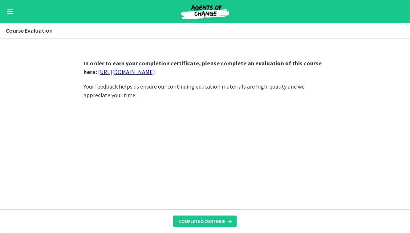
click at [149, 69] on link "https://forms.gle/jm1zbfhChZ2exBv78" at bounding box center [126, 71] width 57 height 7
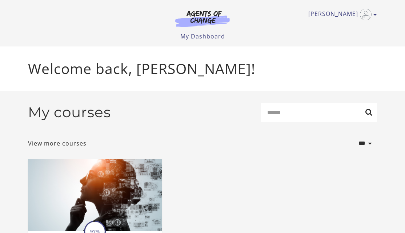
scroll to position [101, 0]
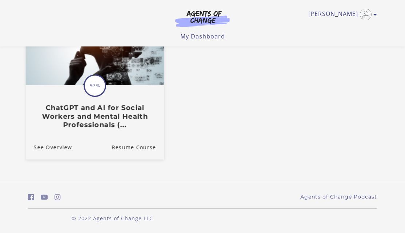
click at [79, 143] on div "See Overview Resume Course" at bounding box center [95, 147] width 138 height 24
click at [137, 151] on link "Resume Course" at bounding box center [137, 147] width 52 height 24
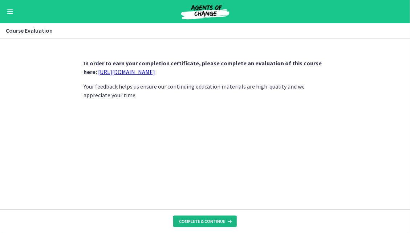
click at [206, 219] on span "Complete & continue" at bounding box center [202, 222] width 46 height 6
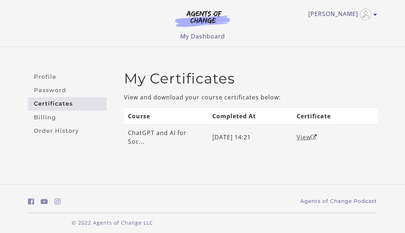
click at [298, 134] on link "View" at bounding box center [306, 137] width 20 height 8
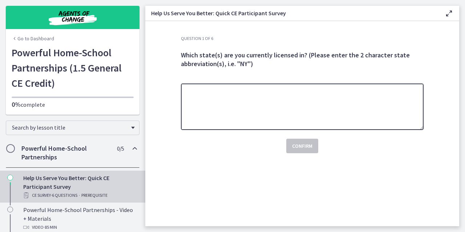
click at [262, 130] on textarea at bounding box center [302, 107] width 243 height 46
type textarea "**"
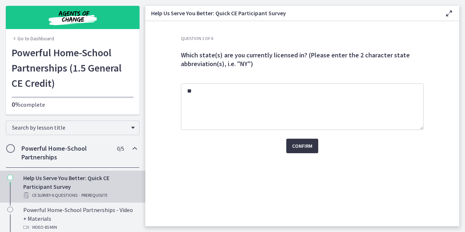
click at [302, 148] on span "Confirm" at bounding box center [302, 146] width 20 height 9
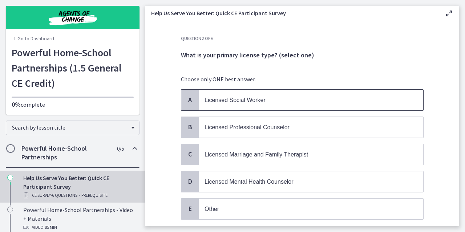
click at [263, 101] on p "Licensed Social Worker" at bounding box center [303, 99] width 198 height 9
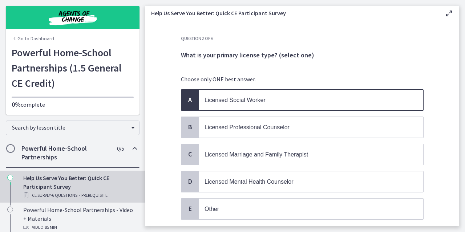
scroll to position [48, 0]
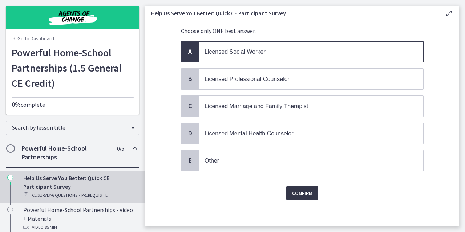
click at [299, 191] on span "Confirm" at bounding box center [302, 193] width 20 height 9
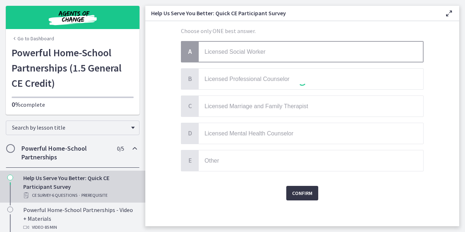
scroll to position [0, 0]
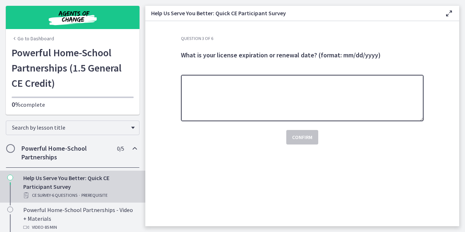
click at [231, 106] on textarea at bounding box center [302, 98] width 243 height 46
paste textarea "*********"
type textarea "*********"
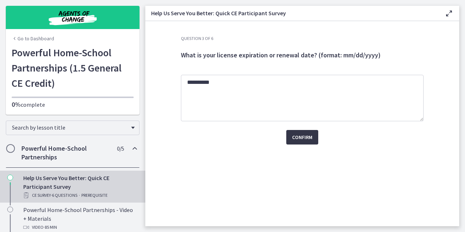
click at [312, 138] on span "Confirm" at bounding box center [302, 137] width 20 height 9
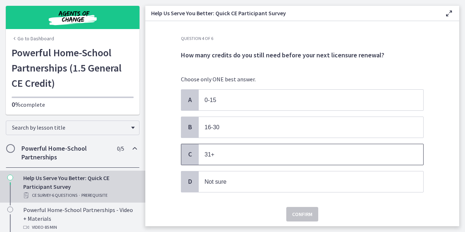
click at [227, 159] on span "31+" at bounding box center [311, 154] width 224 height 21
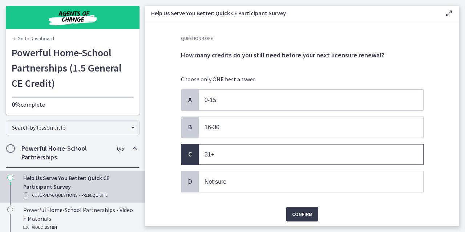
click at [227, 159] on span "31+" at bounding box center [311, 154] width 224 height 21
click at [219, 99] on p "0-15" at bounding box center [303, 99] width 198 height 9
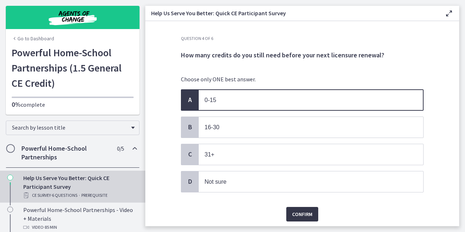
click at [301, 213] on span "Confirm" at bounding box center [302, 214] width 20 height 9
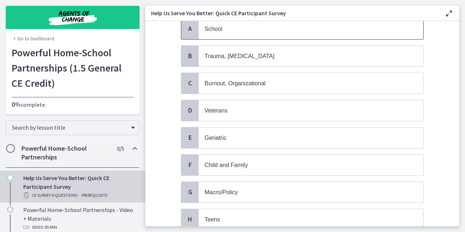
click at [218, 23] on span "School" at bounding box center [311, 29] width 224 height 21
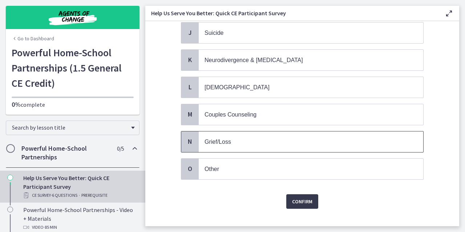
scroll to position [314, 0]
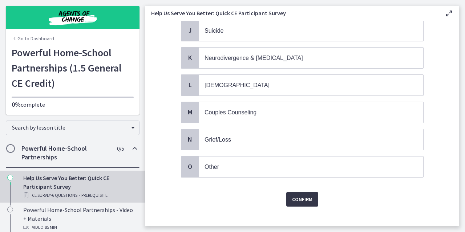
click at [296, 195] on span "Confirm" at bounding box center [302, 199] width 20 height 9
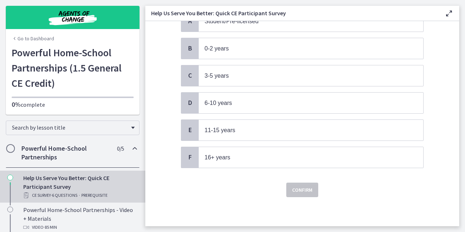
scroll to position [0, 0]
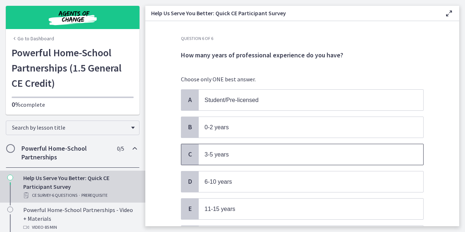
click at [279, 159] on span "3-5 years" at bounding box center [311, 154] width 224 height 21
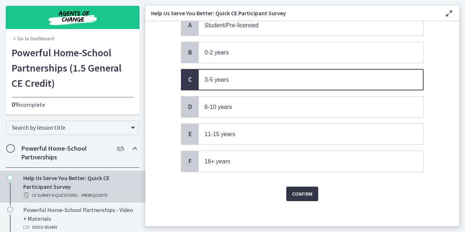
click at [294, 196] on button "Confirm" at bounding box center [302, 194] width 32 height 15
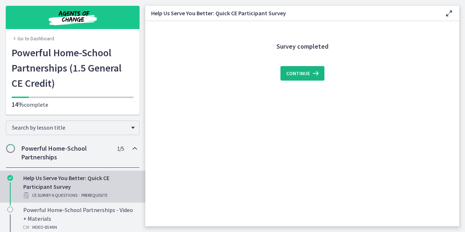
scroll to position [0, 0]
click at [292, 78] on button "Continue" at bounding box center [302, 73] width 44 height 15
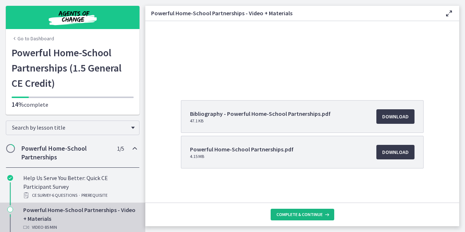
click at [292, 214] on span "Complete & continue" at bounding box center [299, 215] width 46 height 6
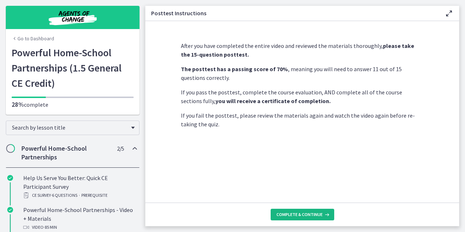
click at [295, 216] on span "Complete & continue" at bounding box center [299, 215] width 46 height 6
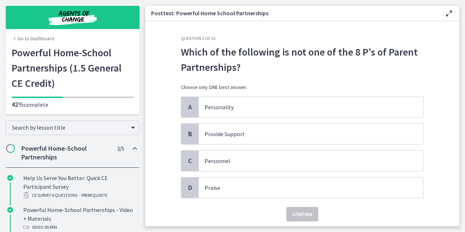
click at [216, 49] on p "Which of the following is not one of the 8 P’s of Parent Partnerships?" at bounding box center [302, 59] width 243 height 31
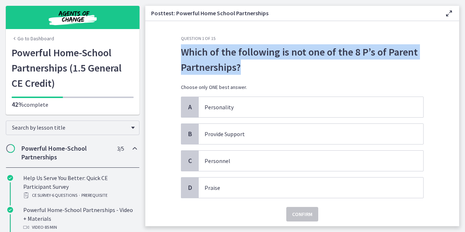
click at [216, 49] on p "Which of the following is not one of the 8 P’s of Parent Partnerships?" at bounding box center [302, 59] width 243 height 31
copy div "Which of the following is not one of the 8 P’s of Parent Partnerships?"
click at [219, 56] on p "Which of the following is not one of the 8 P’s of Parent Partnerships?" at bounding box center [302, 59] width 243 height 31
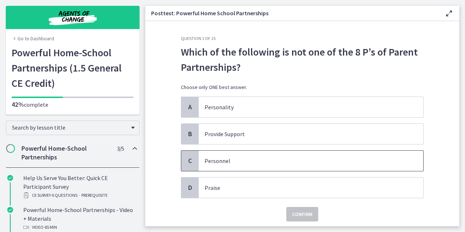
click at [232, 162] on p "Personnel" at bounding box center [303, 161] width 198 height 9
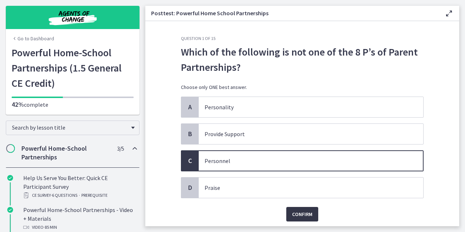
click at [308, 211] on span "Confirm" at bounding box center [302, 214] width 20 height 9
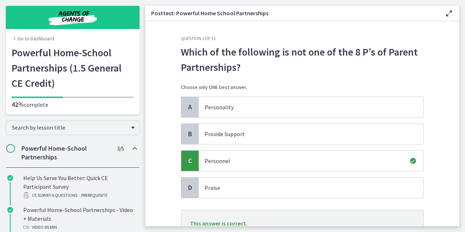
scroll to position [61, 0]
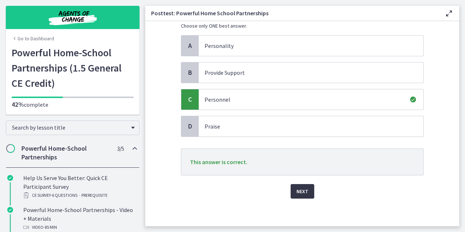
click at [296, 192] on span "Next" at bounding box center [302, 191] width 12 height 9
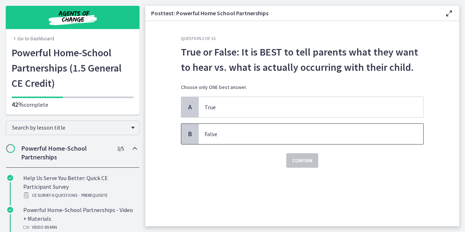
click at [267, 133] on p "False" at bounding box center [303, 134] width 198 height 9
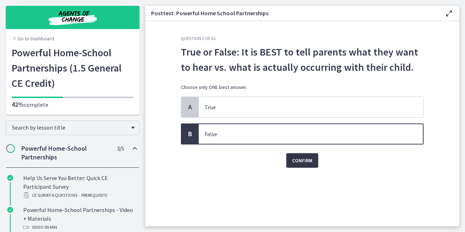
click at [292, 159] on span "Confirm" at bounding box center [302, 160] width 20 height 9
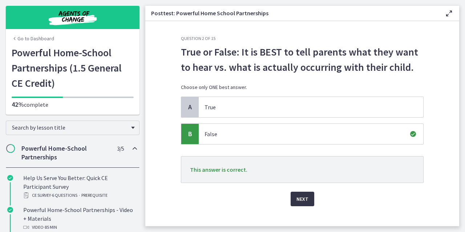
scroll to position [8, 0]
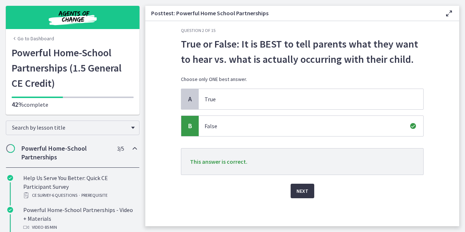
click at [298, 187] on span "Next" at bounding box center [302, 191] width 12 height 9
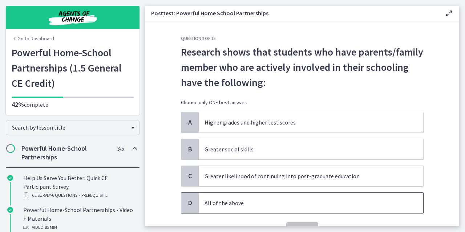
click at [258, 205] on p "All of the above" at bounding box center [303, 203] width 198 height 9
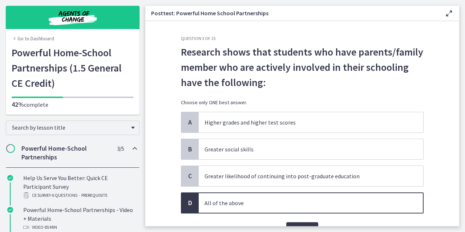
scroll to position [38, 0]
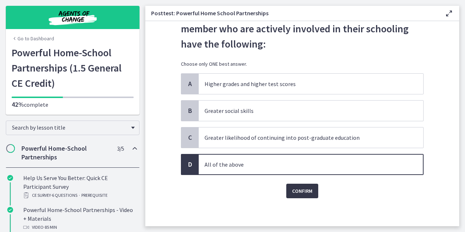
click at [300, 192] on span "Confirm" at bounding box center [302, 191] width 20 height 9
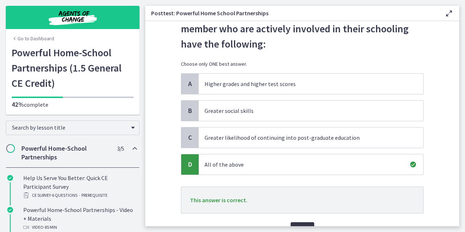
scroll to position [77, 0]
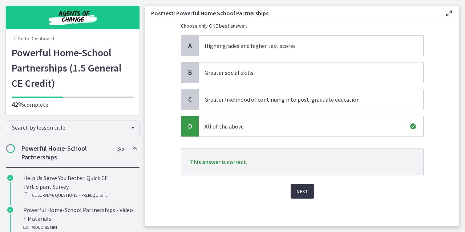
click at [298, 187] on span "Next" at bounding box center [302, 191] width 12 height 9
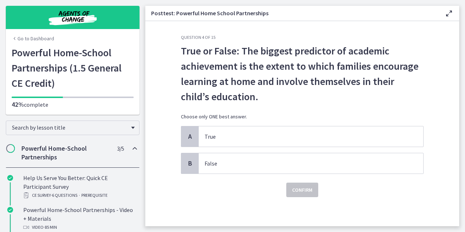
scroll to position [0, 0]
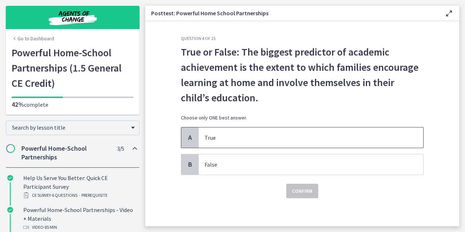
click at [272, 134] on p "True" at bounding box center [303, 137] width 198 height 9
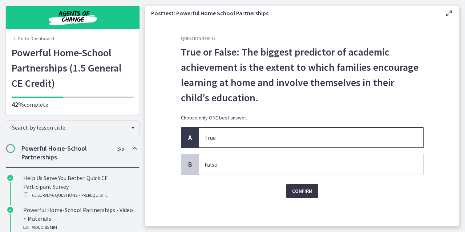
click at [300, 190] on span "Confirm" at bounding box center [302, 191] width 20 height 9
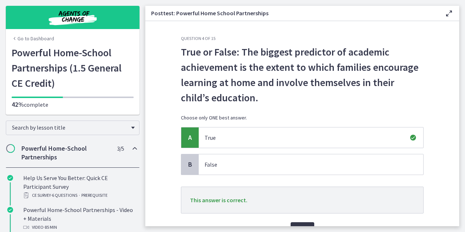
scroll to position [38, 0]
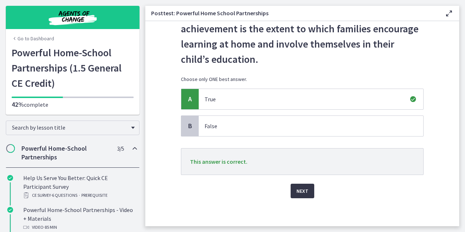
click at [296, 188] on span "Next" at bounding box center [302, 191] width 12 height 9
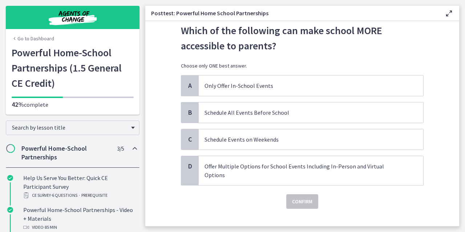
scroll to position [23, 0]
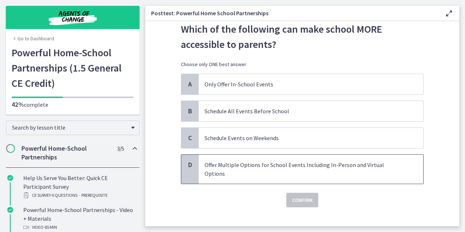
click at [278, 164] on p "Offer Multiple Options for School Events Including In-Person and Virtual Options" at bounding box center [303, 168] width 198 height 17
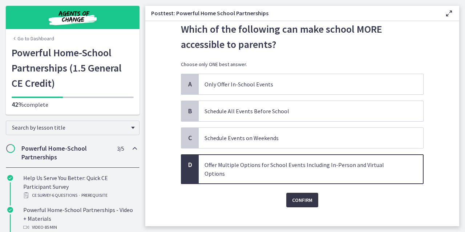
click at [296, 196] on span "Confirm" at bounding box center [302, 200] width 20 height 9
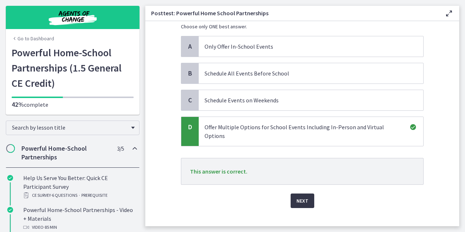
scroll to position [61, 0]
click at [298, 196] on span "Next" at bounding box center [302, 200] width 12 height 9
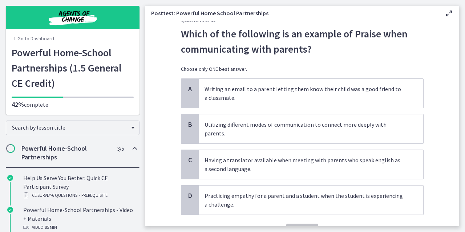
scroll to position [19, 0]
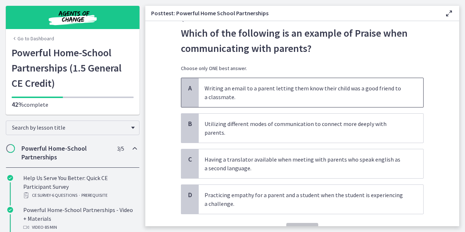
click at [286, 94] on p "Writing an email to a parent letting them know their child was a good friend to…" at bounding box center [303, 92] width 198 height 17
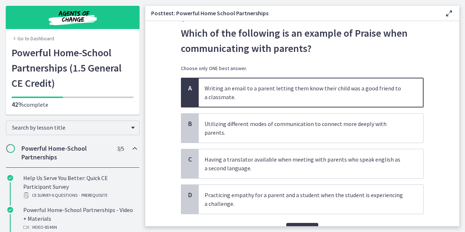
scroll to position [46, 0]
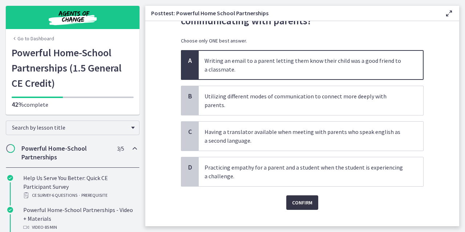
click at [300, 198] on span "Confirm" at bounding box center [302, 202] width 20 height 9
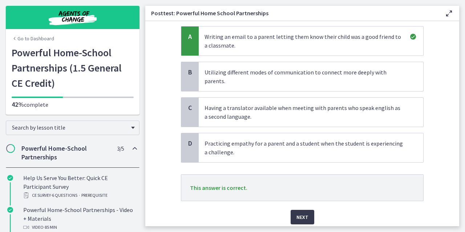
scroll to position [72, 0]
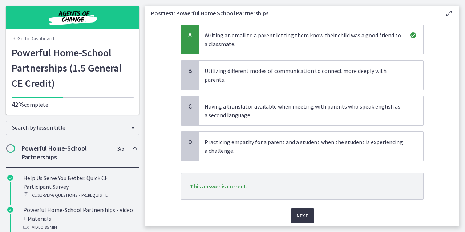
click at [296, 211] on span "Next" at bounding box center [302, 215] width 12 height 9
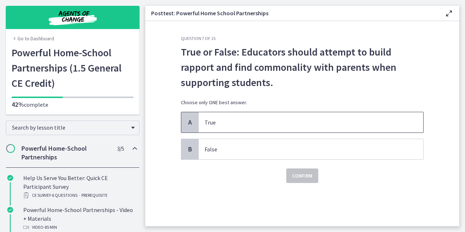
click at [296, 120] on p "True" at bounding box center [303, 122] width 198 height 9
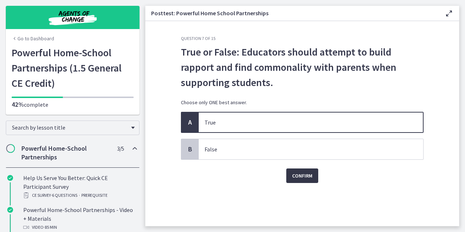
click at [310, 180] on button "Confirm" at bounding box center [302, 175] width 32 height 15
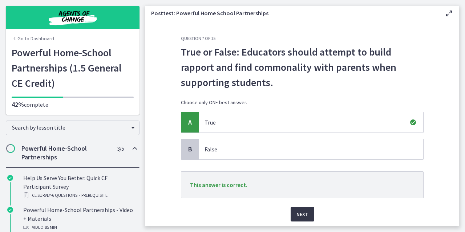
click at [305, 213] on span "Next" at bounding box center [302, 214] width 12 height 9
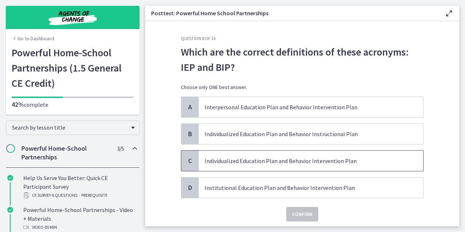
click at [292, 153] on span "Individualized Education Plan and Behavior Intervention Plan" at bounding box center [311, 161] width 224 height 20
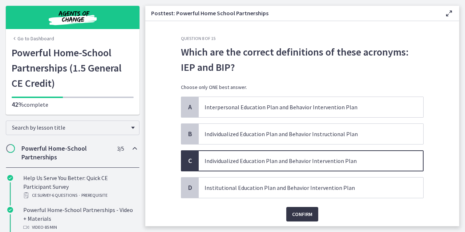
click at [307, 212] on span "Confirm" at bounding box center [302, 214] width 20 height 9
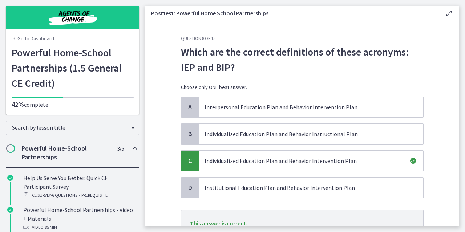
scroll to position [61, 0]
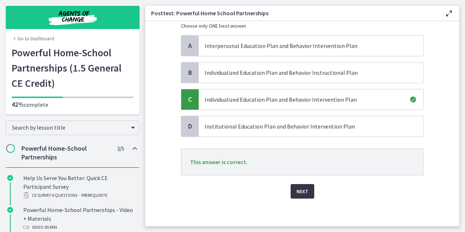
click at [300, 195] on button "Next" at bounding box center [302, 191] width 24 height 15
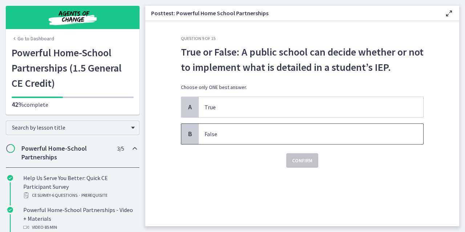
click at [269, 141] on span "False" at bounding box center [311, 134] width 224 height 20
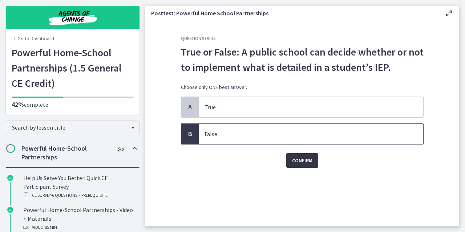
click at [295, 156] on span "Confirm" at bounding box center [302, 160] width 20 height 9
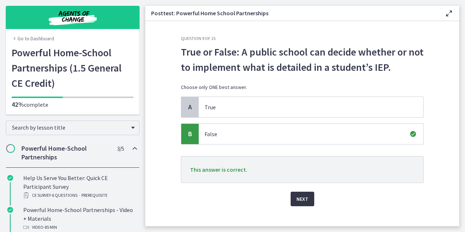
click at [300, 197] on span "Next" at bounding box center [302, 199] width 12 height 9
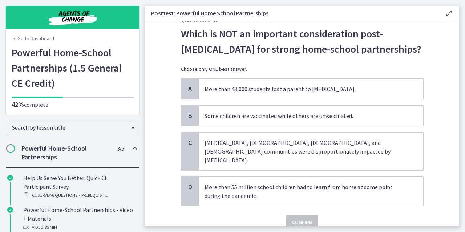
scroll to position [18, 0]
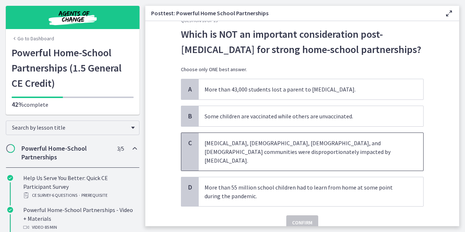
click at [283, 161] on span "Low-income, Black, Latino, and Native American communities were disproportionat…" at bounding box center [311, 152] width 224 height 38
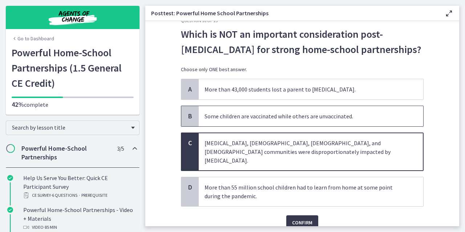
click at [277, 122] on span "Some children are vaccinated while others are unvaccinated." at bounding box center [311, 116] width 224 height 20
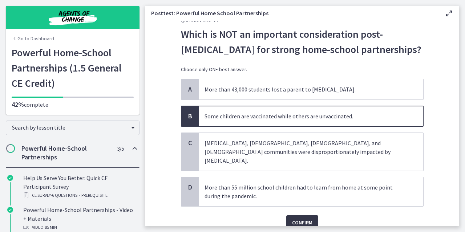
click at [300, 218] on span "Confirm" at bounding box center [302, 222] width 20 height 9
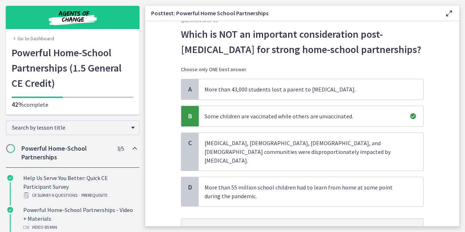
scroll to position [79, 0]
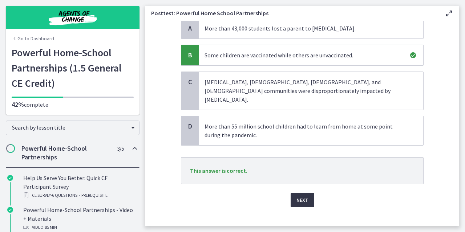
click at [299, 196] on span "Next" at bounding box center [302, 200] width 12 height 9
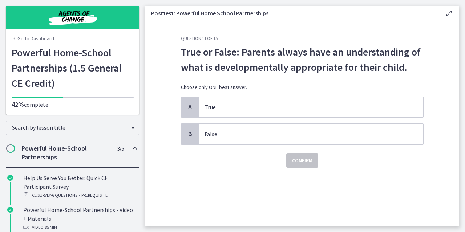
scroll to position [0, 0]
click at [280, 140] on span "False" at bounding box center [311, 134] width 224 height 20
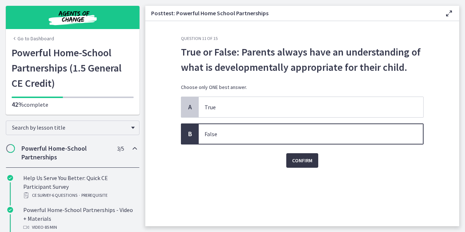
click at [298, 159] on span "Confirm" at bounding box center [302, 160] width 20 height 9
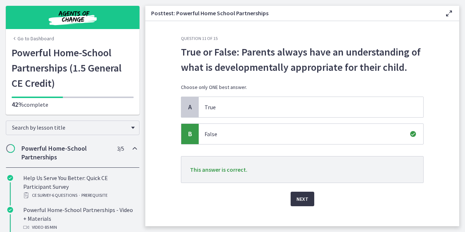
click at [303, 198] on span "Next" at bounding box center [302, 199] width 12 height 9
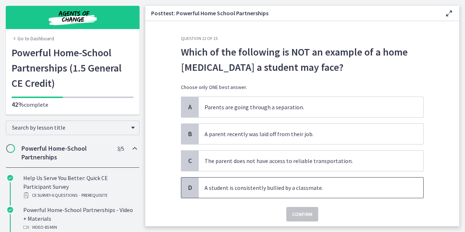
click at [288, 191] on span "A student is consistently bullied by a classmate." at bounding box center [311, 188] width 224 height 20
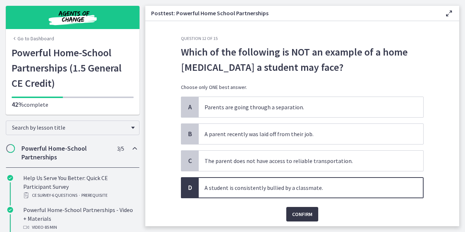
click at [301, 217] on span "Confirm" at bounding box center [302, 214] width 20 height 9
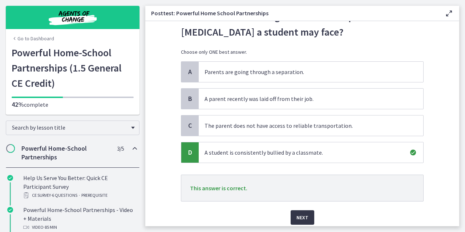
scroll to position [36, 0]
click at [300, 210] on button "Next" at bounding box center [302, 217] width 24 height 15
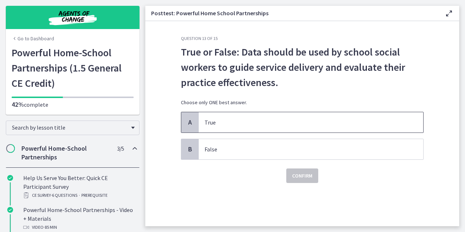
click at [304, 125] on p "True" at bounding box center [303, 122] width 198 height 9
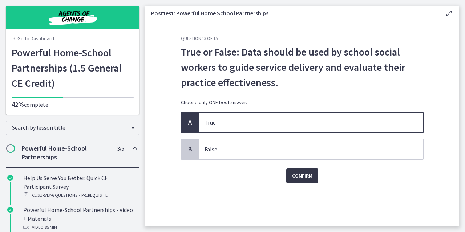
click at [308, 175] on span "Confirm" at bounding box center [302, 175] width 20 height 9
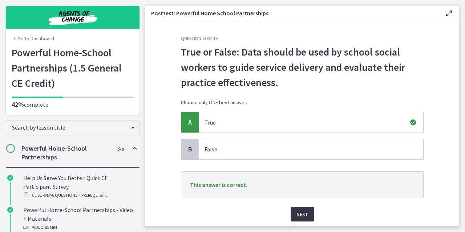
click at [300, 218] on span "Next" at bounding box center [302, 214] width 12 height 9
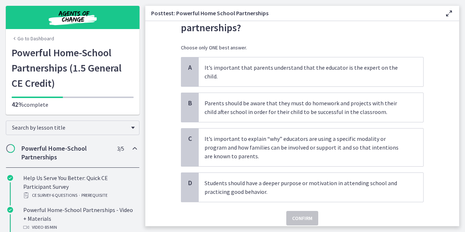
scroll to position [56, 0]
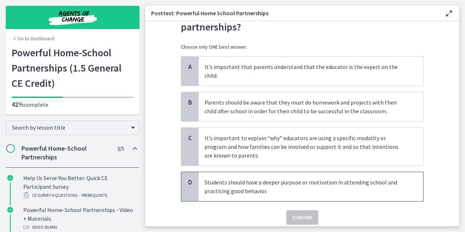
click at [293, 191] on div "D Students should have a deeper purpose or motivation in attending school and p…" at bounding box center [302, 187] width 243 height 30
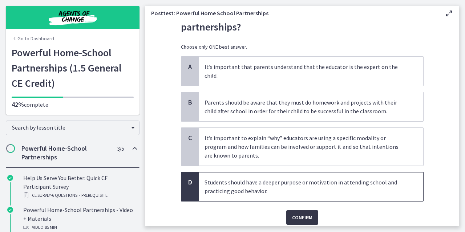
click at [296, 213] on span "Confirm" at bounding box center [302, 217] width 20 height 9
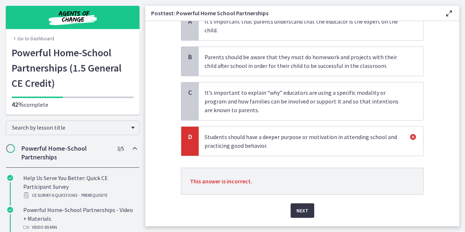
scroll to position [101, 0]
click at [296, 206] on span "Next" at bounding box center [302, 210] width 12 height 9
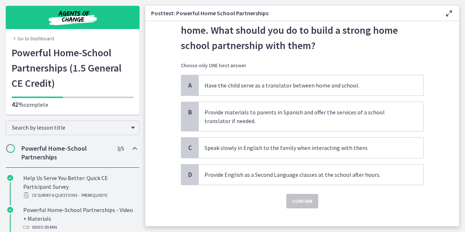
scroll to position [40, 0]
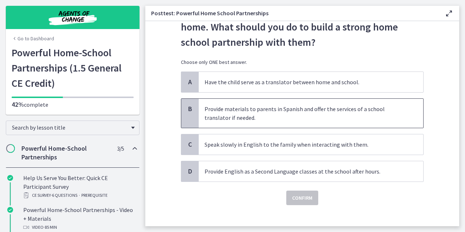
click at [289, 115] on p "Provide materials to parents in Spanish and offer the services of a school tran…" at bounding box center [303, 113] width 198 height 17
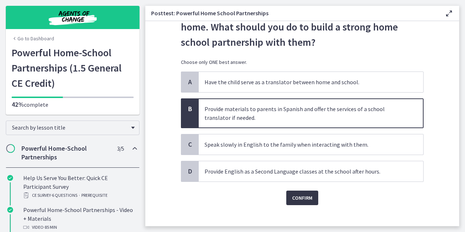
click at [304, 201] on span "Confirm" at bounding box center [302, 198] width 20 height 9
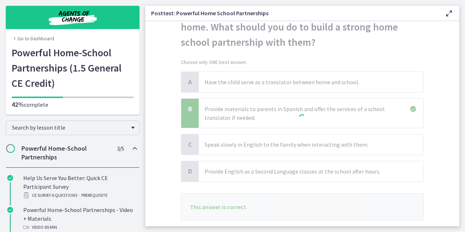
scroll to position [85, 0]
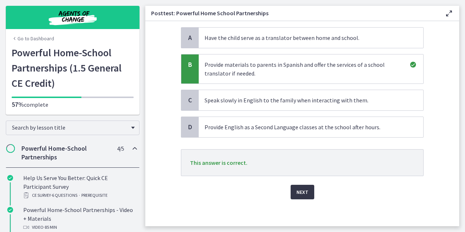
click at [298, 190] on span "Next" at bounding box center [302, 192] width 12 height 9
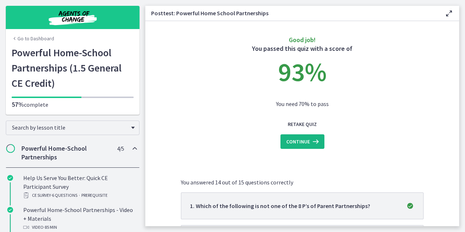
click at [302, 145] on span "Continue" at bounding box center [298, 141] width 24 height 9
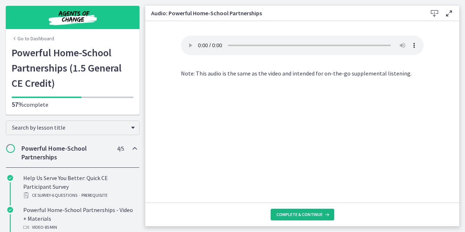
click at [312, 220] on button "Complete & continue" at bounding box center [303, 215] width 64 height 12
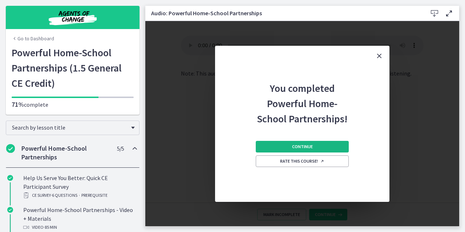
click at [310, 143] on button "Continue" at bounding box center [302, 147] width 93 height 12
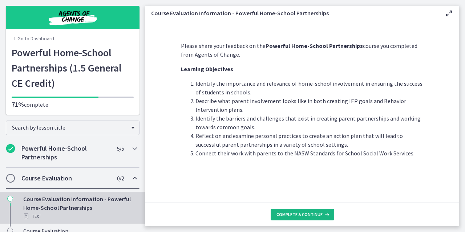
click at [303, 216] on span "Complete & continue" at bounding box center [299, 215] width 46 height 6
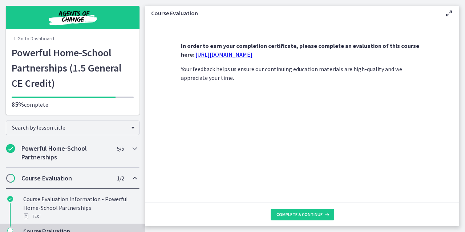
click at [248, 56] on link "https://forms.gle/iBpb7zobziVS6aFEA" at bounding box center [223, 54] width 57 height 7
click at [313, 213] on span "Complete & continue" at bounding box center [299, 215] width 46 height 6
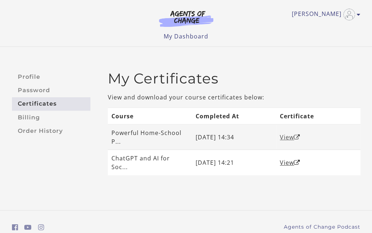
click at [290, 139] on link "View" at bounding box center [290, 137] width 20 height 8
